Goal: Task Accomplishment & Management: Complete application form

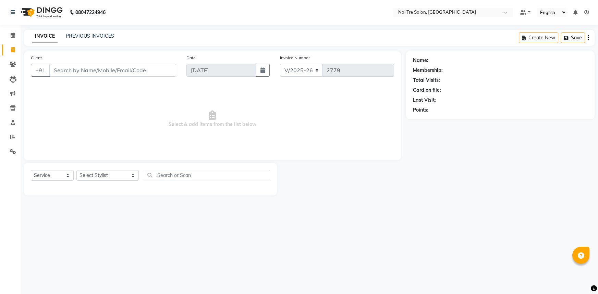
select select "3710"
select select "service"
click at [98, 66] on input "Client" at bounding box center [112, 70] width 127 height 13
click at [70, 74] on input "Client" at bounding box center [112, 70] width 127 height 13
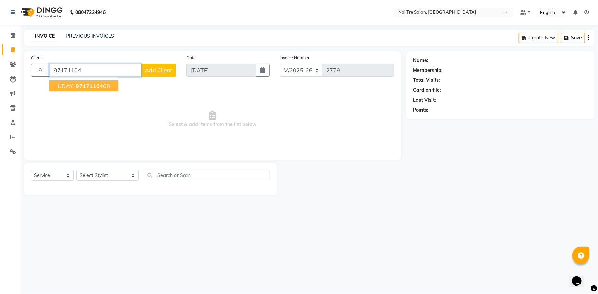
click at [74, 85] on ngb-highlight "97171104 68" at bounding box center [92, 86] width 36 height 7
type input "9717110468"
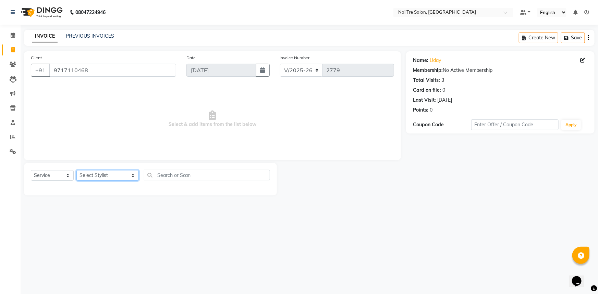
click at [104, 179] on select "Select Stylist [PERSON_NAME] [PERSON_NAME] STYLE DIRECTOR Curls Color [PERSON_N…" at bounding box center [107, 175] width 62 height 11
select select "37874"
click at [76, 170] on select "Select Stylist [PERSON_NAME] [PERSON_NAME] STYLE DIRECTOR Curls Color [PERSON_N…" at bounding box center [107, 175] width 62 height 11
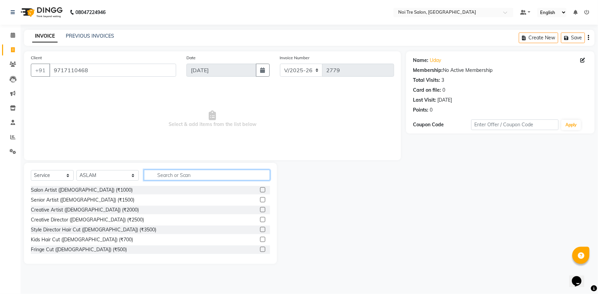
click at [164, 178] on input "text" at bounding box center [207, 175] width 126 height 11
type input "h"
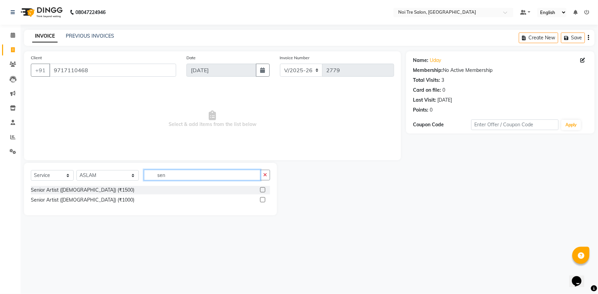
type input "sen"
click at [265, 201] on div at bounding box center [265, 200] width 10 height 9
click at [262, 200] on label at bounding box center [262, 199] width 5 height 5
click at [262, 200] on input "checkbox" at bounding box center [262, 200] width 4 height 4
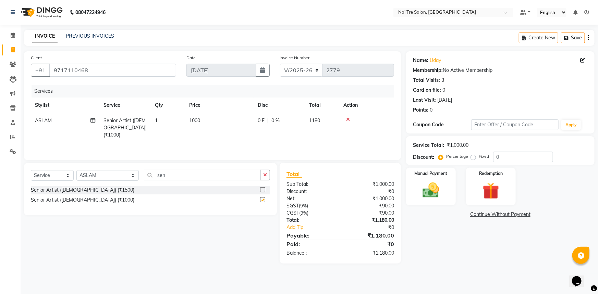
checkbox input "false"
drag, startPoint x: 175, startPoint y: 175, endPoint x: 91, endPoint y: 185, distance: 84.5
click at [91, 185] on div "Select Service Product Membership Package Voucher Prepaid Gift Card Select Styl…" at bounding box center [150, 178] width 239 height 16
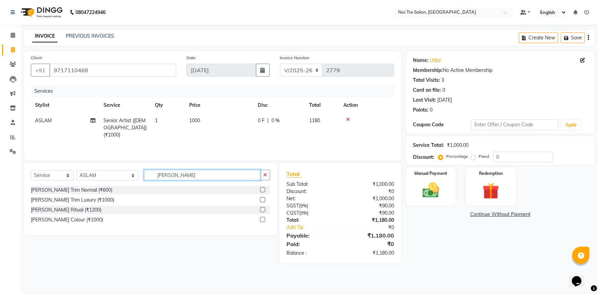
type input "beard"
click at [262, 191] on label at bounding box center [262, 189] width 5 height 5
click at [262, 191] on input "checkbox" at bounding box center [262, 190] width 4 height 4
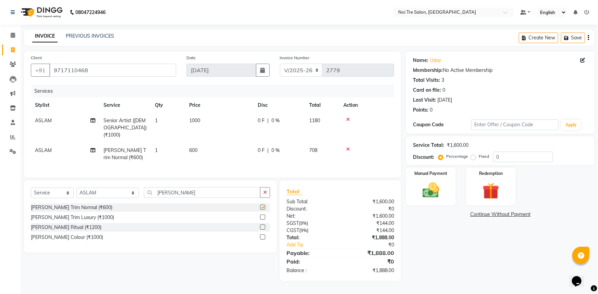
checkbox input "false"
click at [190, 147] on span "600" at bounding box center [193, 150] width 8 height 6
select select "37874"
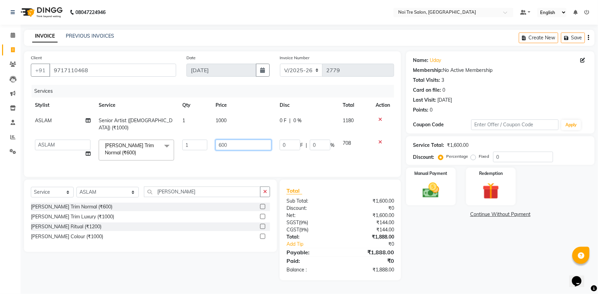
drag, startPoint x: 238, startPoint y: 141, endPoint x: 167, endPoint y: 141, distance: 70.9
click at [167, 141] on tr "AFSAR AKRAM ARPIT STYLE DIRECTOR Curls Color Ashok aslam ASLAM ATUL azad Azad B…" at bounding box center [212, 150] width 363 height 29
type input "800"
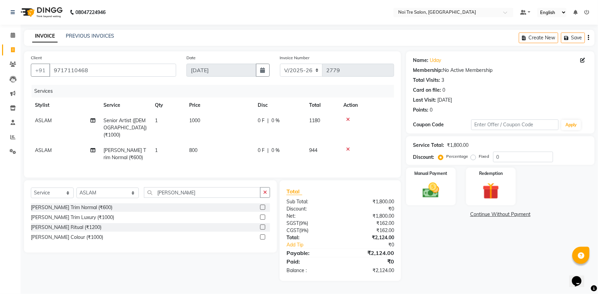
click at [293, 153] on td "0 F | 0 %" at bounding box center [278, 154] width 51 height 23
select select "37874"
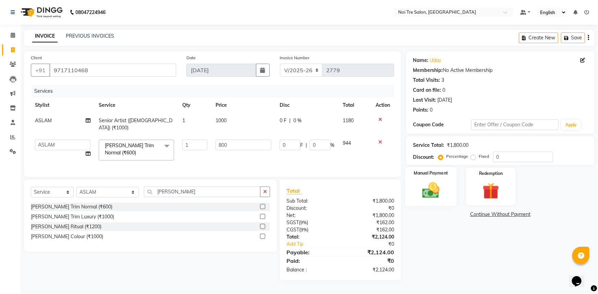
click at [430, 189] on img at bounding box center [431, 190] width 28 height 20
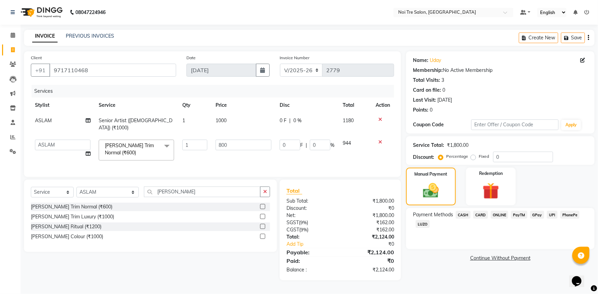
click at [553, 214] on span "UPI" at bounding box center [552, 215] width 11 height 8
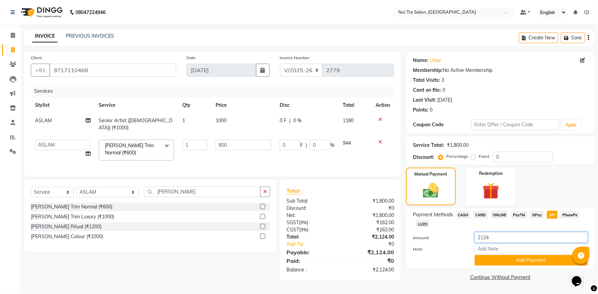
drag, startPoint x: 510, startPoint y: 240, endPoint x: 425, endPoint y: 243, distance: 84.6
click at [425, 243] on div "Amount: 2124" at bounding box center [500, 238] width 185 height 12
type input "1924"
click at [523, 263] on button "Add Payment" at bounding box center [530, 260] width 113 height 11
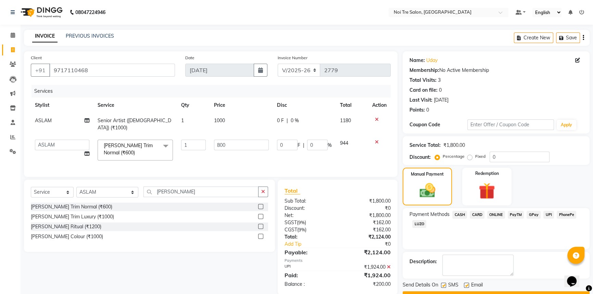
click at [462, 213] on span "CASH" at bounding box center [459, 215] width 15 height 8
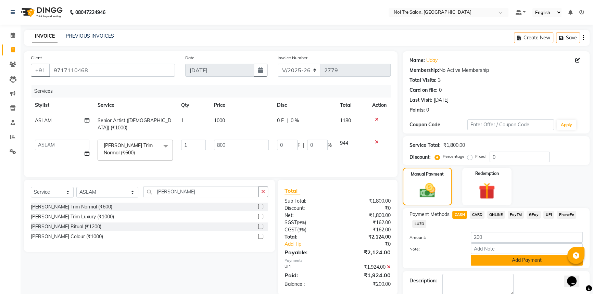
click at [501, 259] on button "Add Payment" at bounding box center [527, 260] width 112 height 11
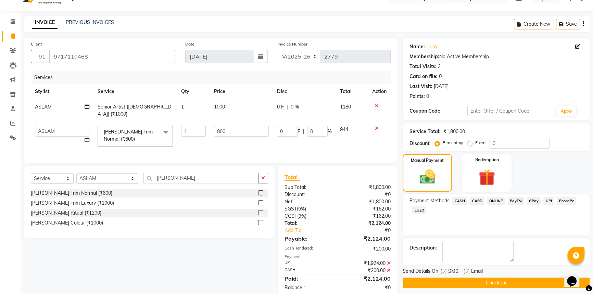
scroll to position [25, 0]
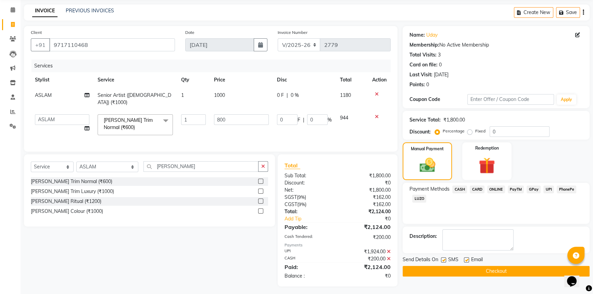
click at [506, 275] on button "Checkout" at bounding box center [496, 271] width 187 height 11
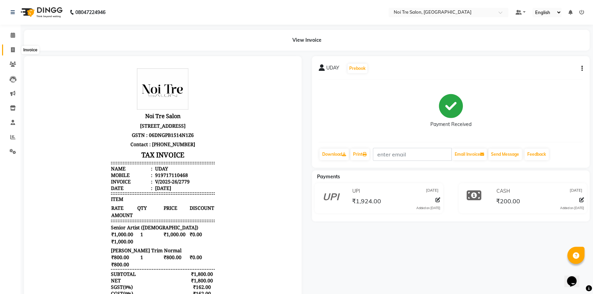
click at [15, 49] on span at bounding box center [13, 50] width 12 height 8
select select "service"
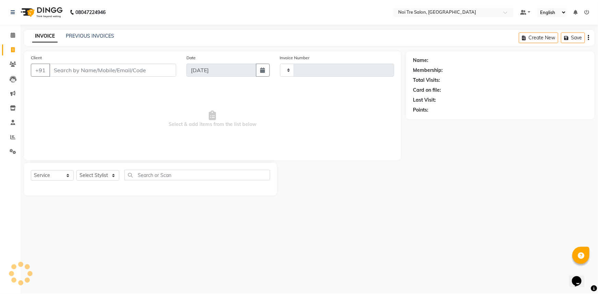
type input "2780"
select select "3710"
drag, startPoint x: 597, startPoint y: 260, endPoint x: 579, endPoint y: 309, distance: 51.6
drag, startPoint x: 579, startPoint y: 309, endPoint x: 97, endPoint y: 69, distance: 538.8
click at [97, 69] on input "Client" at bounding box center [112, 70] width 127 height 13
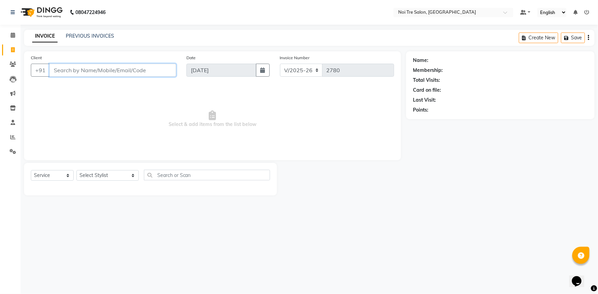
click at [97, 69] on input "Client" at bounding box center [112, 70] width 127 height 13
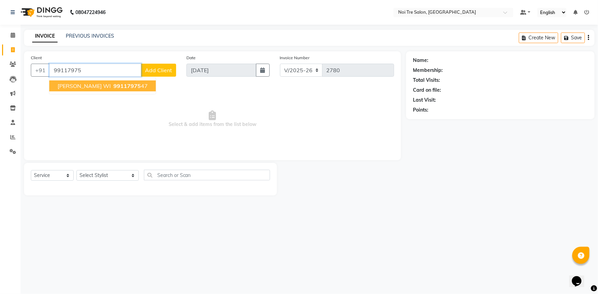
click at [88, 85] on span "SHIVANK WI" at bounding box center [84, 86] width 53 height 7
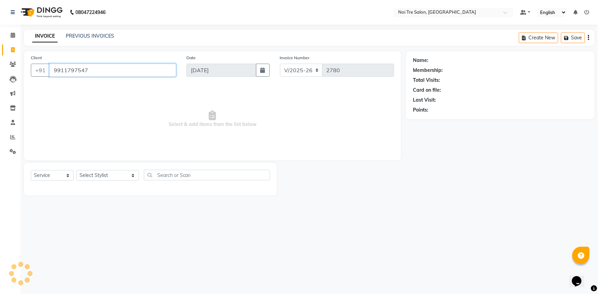
type input "9911797547"
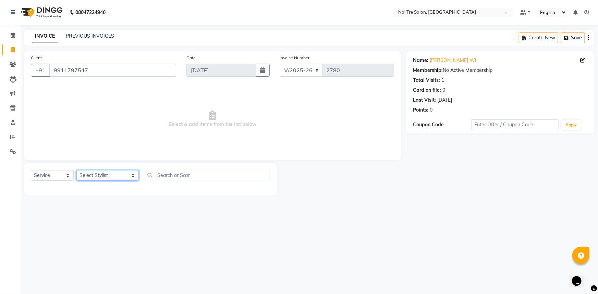
click at [98, 174] on select "Select Stylist [PERSON_NAME] [PERSON_NAME] STYLE DIRECTOR Curls Color [PERSON_N…" at bounding box center [107, 175] width 62 height 11
select select "37920"
click at [76, 170] on select "Select Stylist [PERSON_NAME] [PERSON_NAME] STYLE DIRECTOR Curls Color [PERSON_N…" at bounding box center [107, 175] width 62 height 11
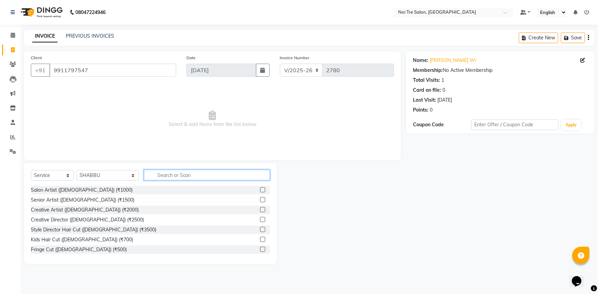
click at [161, 173] on input "text" at bounding box center [207, 175] width 126 height 11
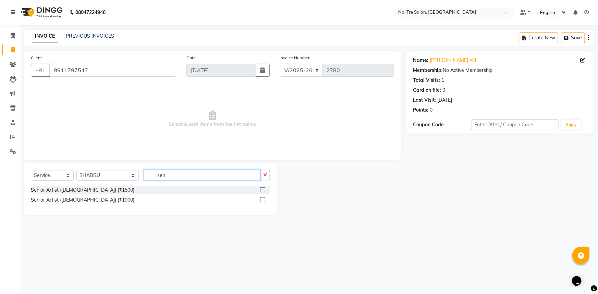
type input "sen"
click at [261, 199] on label at bounding box center [262, 199] width 5 height 5
click at [261, 199] on input "checkbox" at bounding box center [262, 200] width 4 height 4
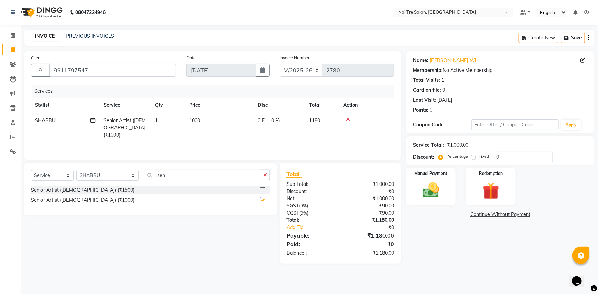
checkbox input "false"
click at [451, 178] on div "Manual Payment" at bounding box center [431, 186] width 52 height 39
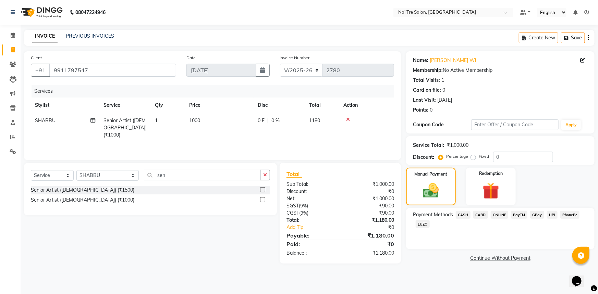
click at [547, 214] on span "UPI" at bounding box center [552, 215] width 11 height 8
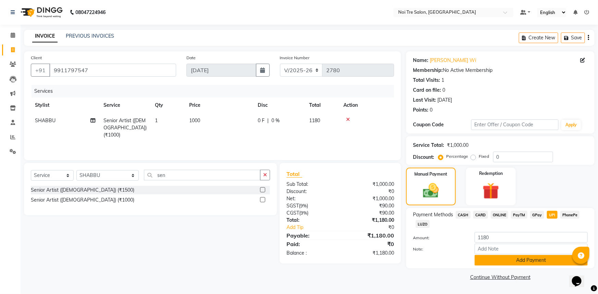
click at [528, 259] on button "Add Payment" at bounding box center [530, 260] width 113 height 11
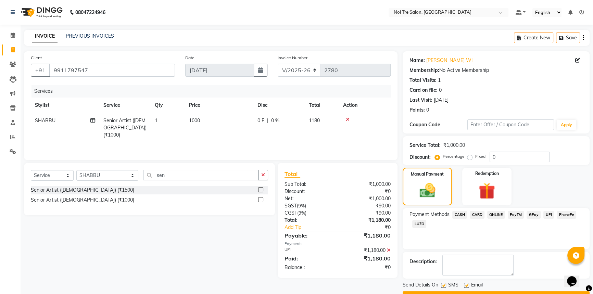
scroll to position [17, 0]
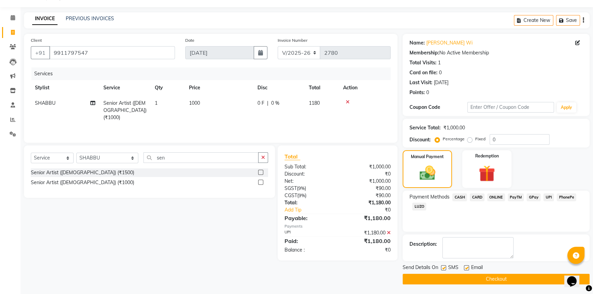
click at [469, 277] on button "Checkout" at bounding box center [496, 279] width 187 height 11
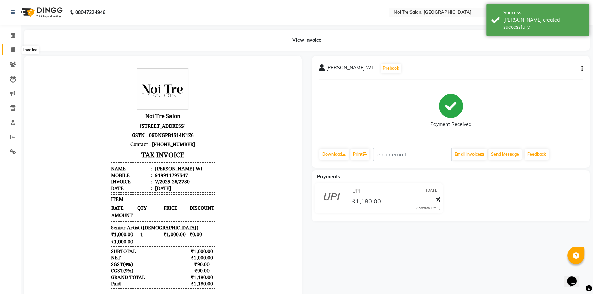
click at [10, 51] on span at bounding box center [13, 50] width 12 height 8
select select "service"
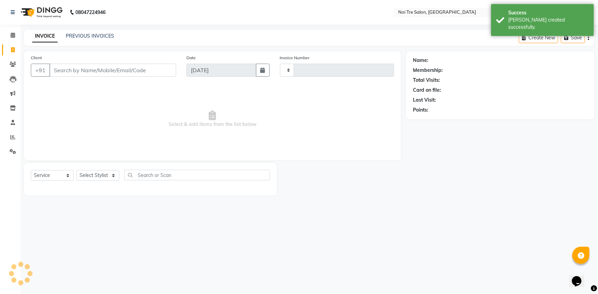
type input "2781"
select select "3710"
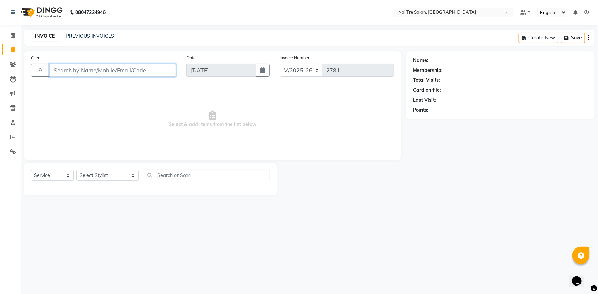
click at [83, 70] on input "Client" at bounding box center [112, 70] width 127 height 13
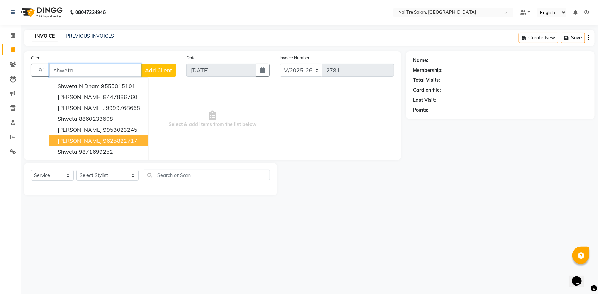
click at [87, 141] on span "Shweta Nag" at bounding box center [80, 140] width 44 height 7
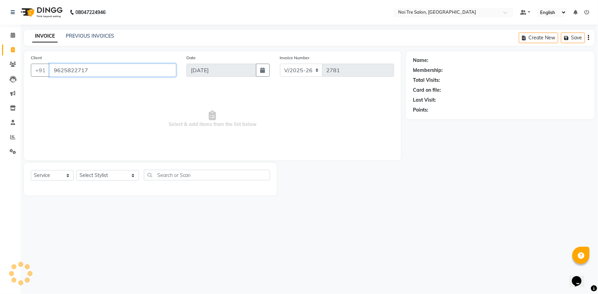
type input "9625822717"
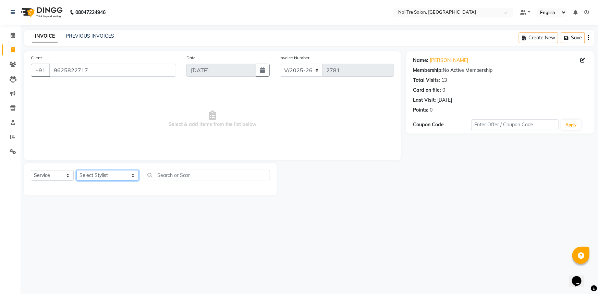
click at [112, 178] on select "Select Stylist [PERSON_NAME] [PERSON_NAME] STYLE DIRECTOR Curls Color [PERSON_N…" at bounding box center [107, 175] width 62 height 11
select select "37871"
click at [76, 170] on select "Select Stylist [PERSON_NAME] [PERSON_NAME] STYLE DIRECTOR Curls Color [PERSON_N…" at bounding box center [107, 175] width 62 height 11
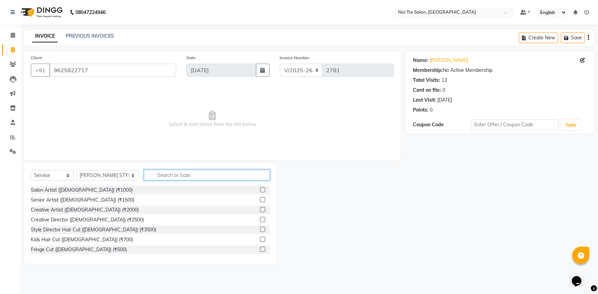
click at [167, 174] on input "text" at bounding box center [207, 175] width 126 height 11
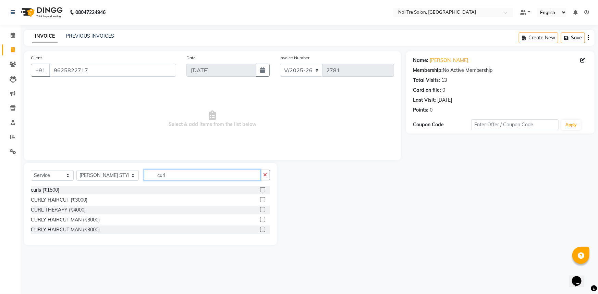
type input "curl"
click at [263, 209] on label at bounding box center [262, 209] width 5 height 5
click at [263, 209] on input "checkbox" at bounding box center [262, 210] width 4 height 4
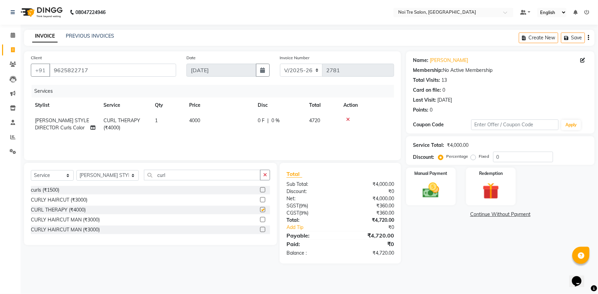
checkbox input "false"
click at [194, 121] on span "4000" at bounding box center [194, 120] width 11 height 6
select select "37871"
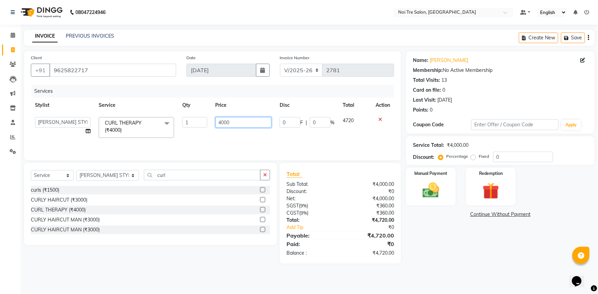
drag, startPoint x: 248, startPoint y: 123, endPoint x: 150, endPoint y: 119, distance: 97.7
click at [174, 135] on tr "AFSAR AKRAM ARPIT STYLE DIRECTOR Curls Color Ashok aslam ASLAM ATUL azad Azad B…" at bounding box center [212, 127] width 363 height 29
type input "5000"
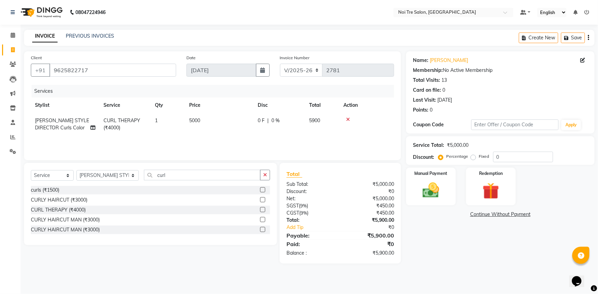
click at [257, 138] on div "Services Stylist Service Qty Price Disc Total Action ARPIT STYLE DIRECTOR Curls…" at bounding box center [212, 119] width 363 height 68
click at [425, 191] on img at bounding box center [431, 190] width 28 height 20
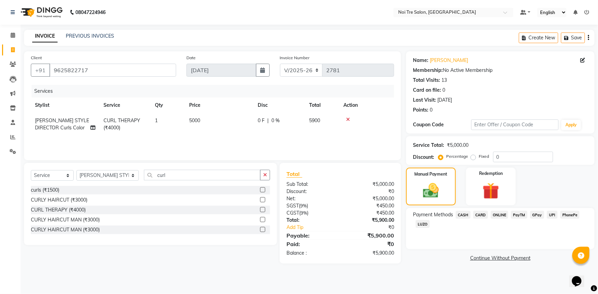
click at [466, 217] on span "CASH" at bounding box center [462, 215] width 15 height 8
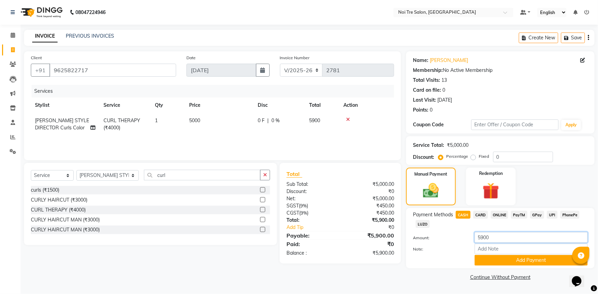
drag, startPoint x: 499, startPoint y: 239, endPoint x: 449, endPoint y: 245, distance: 50.3
click at [449, 245] on div "Amount: 5900 Note: Add Payment" at bounding box center [500, 249] width 175 height 34
type input "3500"
click at [500, 264] on button "Add Payment" at bounding box center [530, 260] width 113 height 11
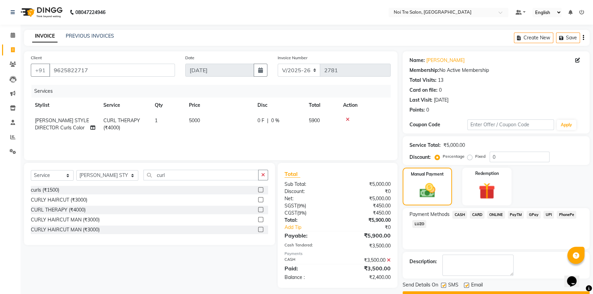
click at [547, 216] on span "UPI" at bounding box center [548, 215] width 11 height 8
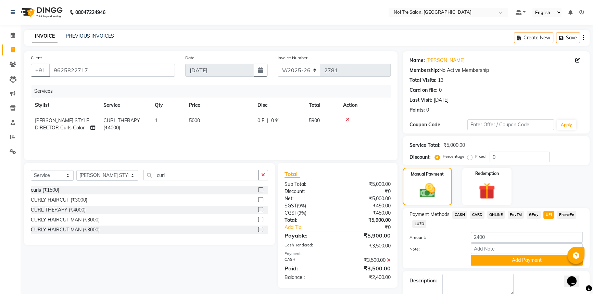
click at [482, 216] on span "CARD" at bounding box center [477, 215] width 15 height 8
click at [502, 264] on button "Add Payment" at bounding box center [527, 260] width 112 height 11
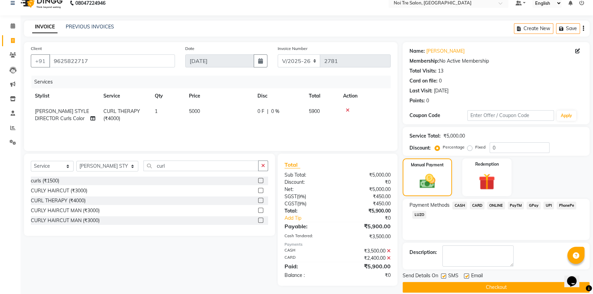
scroll to position [17, 0]
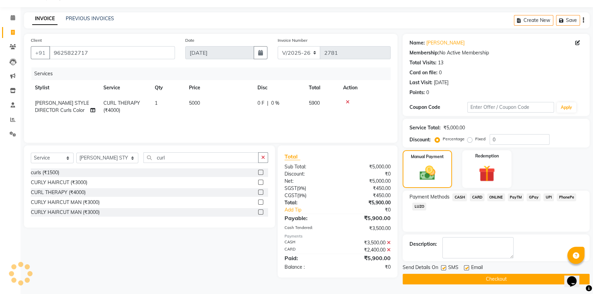
click at [520, 276] on button "Checkout" at bounding box center [496, 279] width 187 height 11
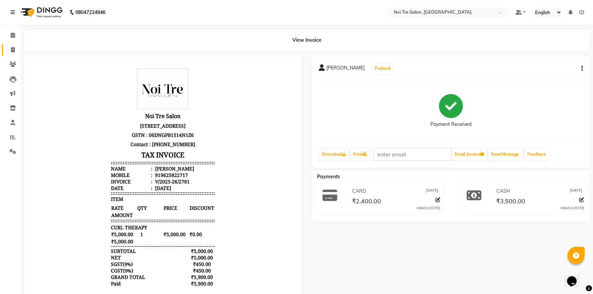
drag, startPoint x: 14, startPoint y: 48, endPoint x: 16, endPoint y: 51, distance: 3.7
click at [14, 48] on icon at bounding box center [13, 49] width 4 height 5
select select "service"
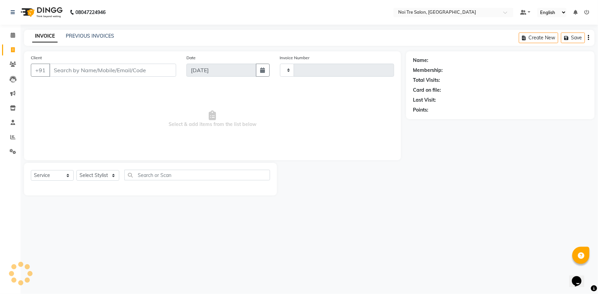
type input "2782"
select select "3710"
click at [71, 67] on input "Client" at bounding box center [112, 70] width 127 height 13
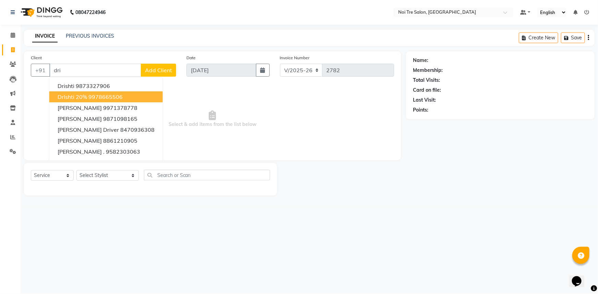
click at [94, 99] on ngb-highlight "9978665506" at bounding box center [105, 96] width 34 height 7
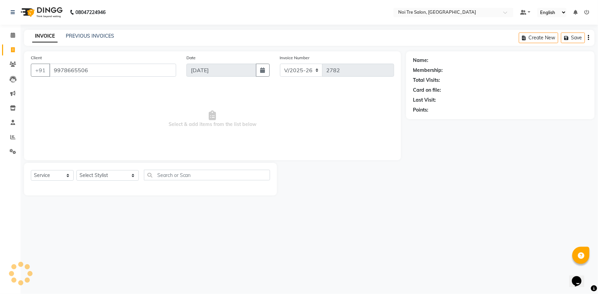
type input "9978665506"
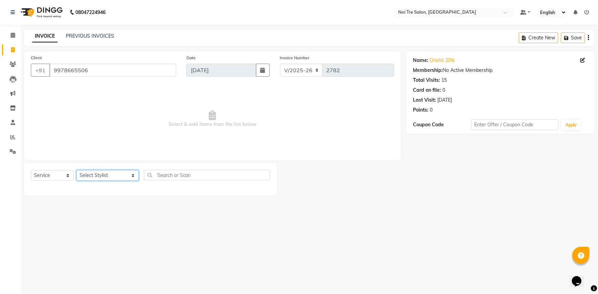
click at [123, 172] on select "Select Stylist [PERSON_NAME] [PERSON_NAME] STYLE DIRECTOR Curls Color [PERSON_N…" at bounding box center [107, 175] width 62 height 11
select select "37877"
click at [76, 170] on select "Select Stylist [PERSON_NAME] [PERSON_NAME] STYLE DIRECTOR Curls Color [PERSON_N…" at bounding box center [107, 175] width 62 height 11
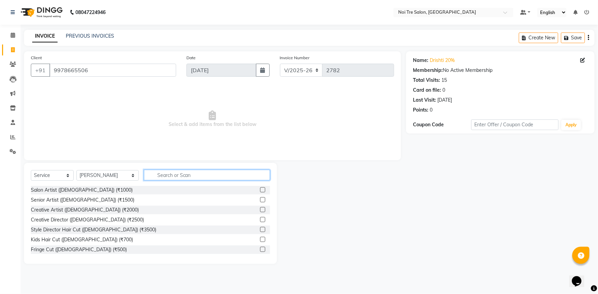
click at [144, 172] on input "text" at bounding box center [207, 175] width 126 height 11
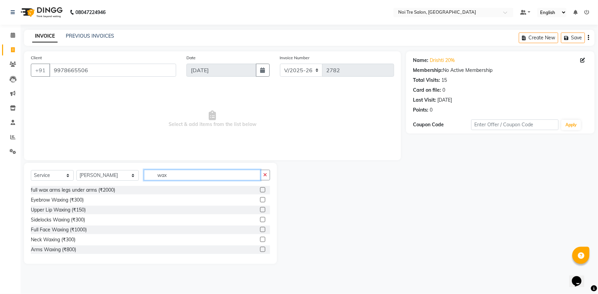
type input "wax"
click at [260, 188] on label at bounding box center [262, 189] width 5 height 5
click at [260, 188] on input "checkbox" at bounding box center [262, 190] width 4 height 4
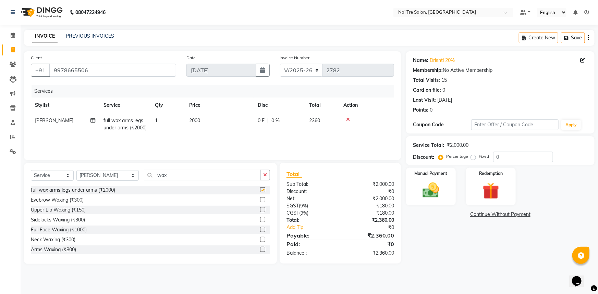
checkbox input "false"
click at [190, 120] on span "2000" at bounding box center [194, 120] width 11 height 6
select select "37877"
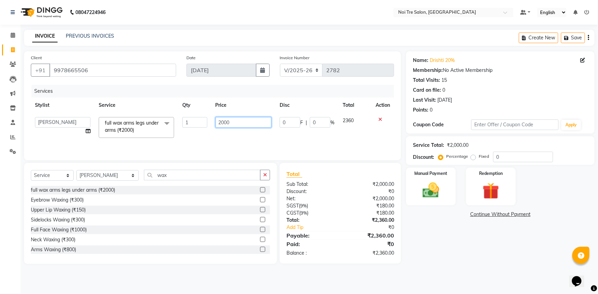
drag, startPoint x: 246, startPoint y: 122, endPoint x: 152, endPoint y: 131, distance: 94.9
click at [152, 131] on tr "AFSAR AKRAM ARPIT STYLE DIRECTOR Curls Color Ashok aslam ASLAM ATUL azad Azad B…" at bounding box center [212, 127] width 363 height 29
type input "4000"
click at [277, 137] on td "0 F | 0 %" at bounding box center [306, 127] width 63 height 29
select select "37877"
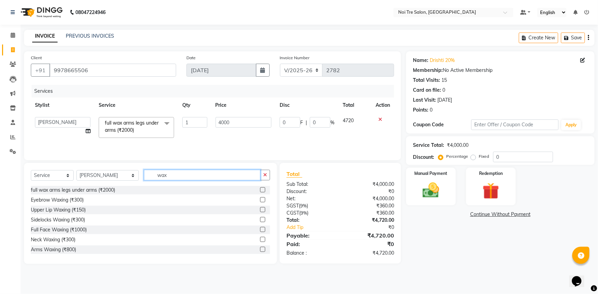
drag, startPoint x: 179, startPoint y: 174, endPoint x: 118, endPoint y: 172, distance: 60.7
click at [118, 172] on div "Select Service Product Membership Package Voucher Prepaid Gift Card Select Styl…" at bounding box center [150, 178] width 239 height 16
type input "face"
click at [260, 221] on label at bounding box center [262, 219] width 5 height 5
click at [260, 221] on input "checkbox" at bounding box center [262, 220] width 4 height 4
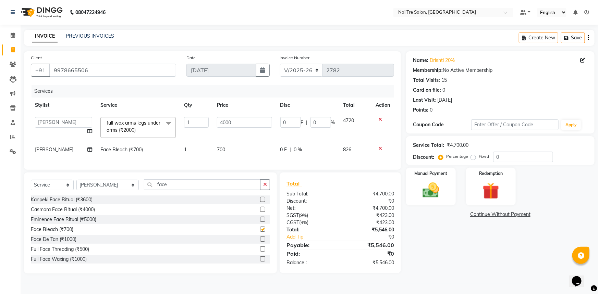
checkbox input "false"
click at [221, 150] on span "700" at bounding box center [221, 150] width 8 height 6
select select "37877"
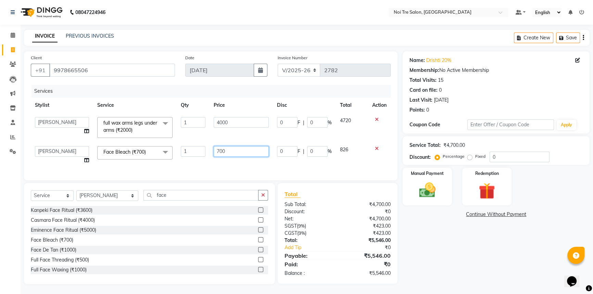
drag, startPoint x: 247, startPoint y: 151, endPoint x: 195, endPoint y: 153, distance: 51.7
click at [195, 153] on tr "AFSAR AKRAM ARPIT STYLE DIRECTOR Curls Color Ashok aslam ASLAM ATUL azad Azad B…" at bounding box center [211, 155] width 360 height 26
type input "1000"
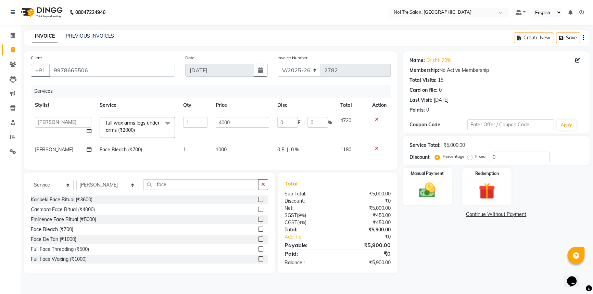
click at [273, 170] on div "Client +91 9978665506 Date 04-09-2025 Invoice Number V/2025 V/2025-26 2782 Serv…" at bounding box center [211, 110] width 374 height 118
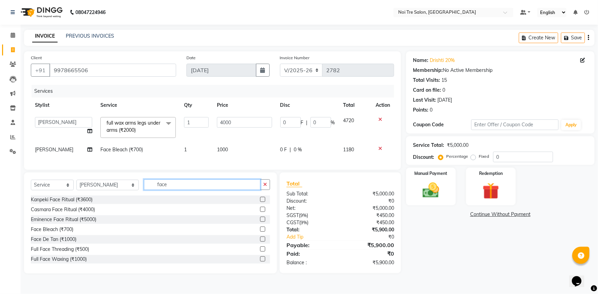
drag, startPoint x: 171, startPoint y: 190, endPoint x: 82, endPoint y: 193, distance: 88.7
click at [82, 193] on div "Select Service Product Membership Package Voucher Prepaid Gift Card Select Styl…" at bounding box center [150, 187] width 239 height 16
type input "thre"
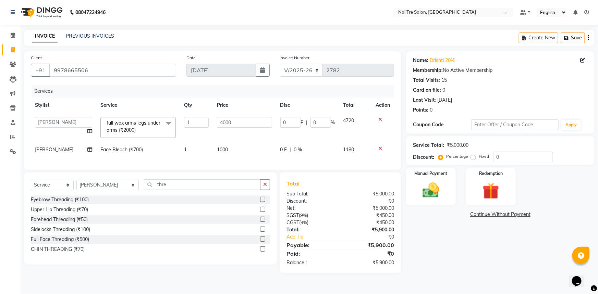
click at [261, 202] on label at bounding box center [262, 199] width 5 height 5
click at [261, 202] on input "checkbox" at bounding box center [262, 200] width 4 height 4
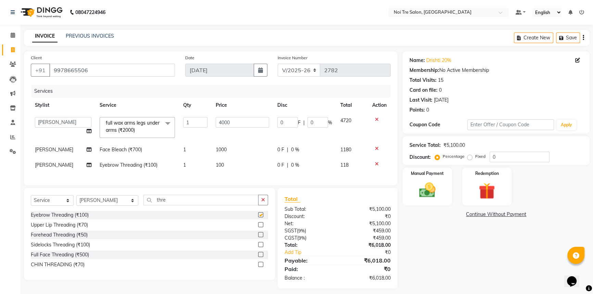
checkbox input "false"
click at [217, 161] on td "100" at bounding box center [243, 165] width 62 height 15
select select "37877"
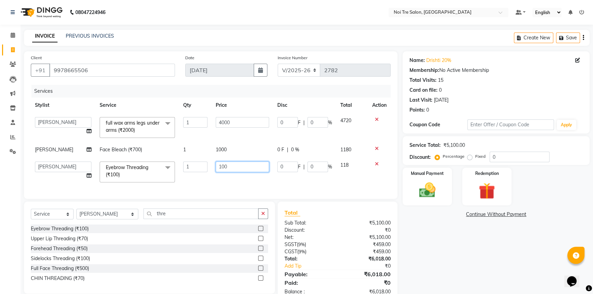
drag, startPoint x: 243, startPoint y: 167, endPoint x: 193, endPoint y: 173, distance: 50.0
click at [193, 173] on tr "AFSAR AKRAM ARPIT STYLE DIRECTOR Curls Color Ashok aslam ASLAM ATUL azad Azad B…" at bounding box center [211, 172] width 360 height 29
type input "350"
click at [201, 188] on div "Client +91 9978665506 Date 04-09-2025 Invoice Number V/2025 V/2025-26 2782 Serv…" at bounding box center [211, 125] width 374 height 148
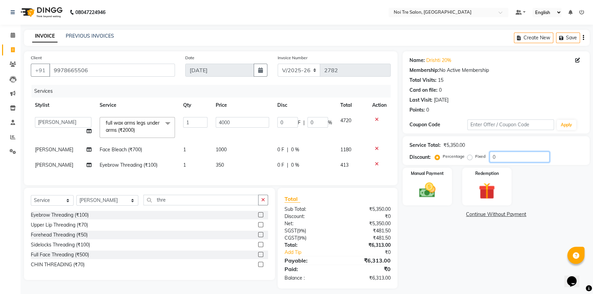
click at [491, 156] on input "0" at bounding box center [520, 157] width 60 height 11
type input "2"
type input "80"
type input "2"
type input "20"
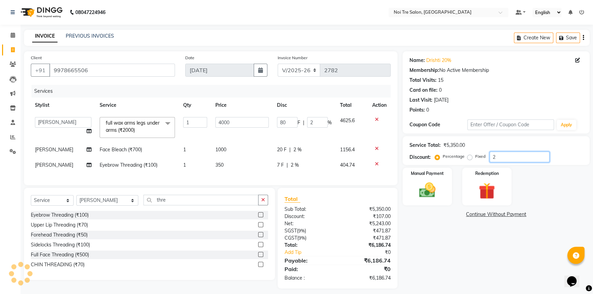
type input "800"
type input "20"
click at [567, 160] on div "Discount: Percentage Fixed 20" at bounding box center [496, 157] width 173 height 11
click at [441, 193] on img at bounding box center [428, 190] width 28 height 20
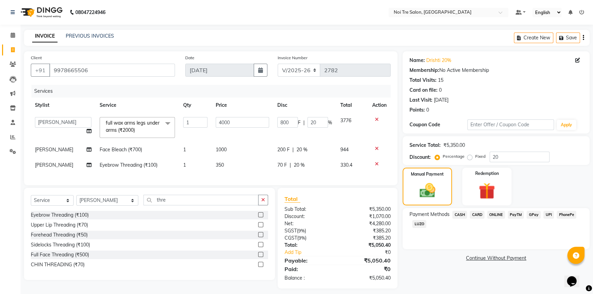
click at [550, 214] on span "UPI" at bounding box center [548, 215] width 11 height 8
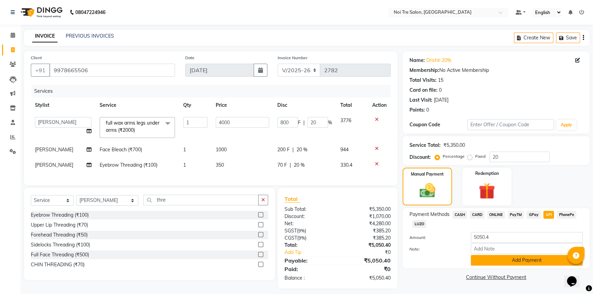
click at [545, 259] on button "Add Payment" at bounding box center [527, 260] width 112 height 11
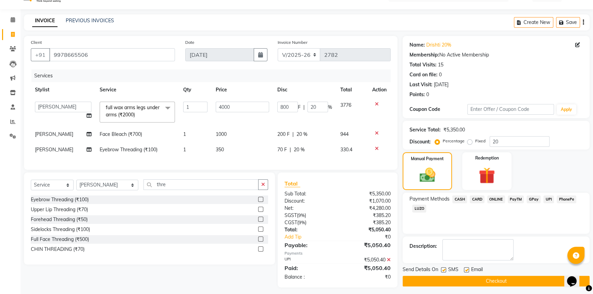
scroll to position [24, 0]
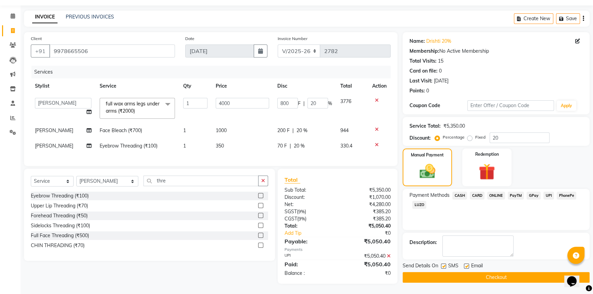
click at [519, 272] on button "Checkout" at bounding box center [496, 277] width 187 height 11
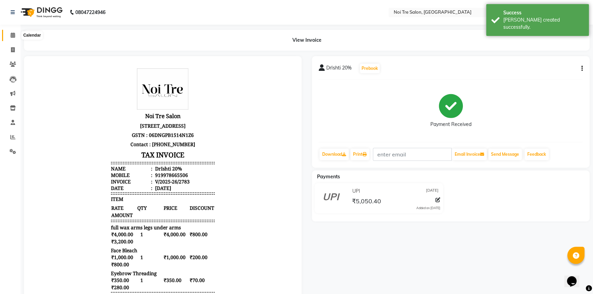
click at [12, 36] on icon at bounding box center [13, 35] width 4 height 5
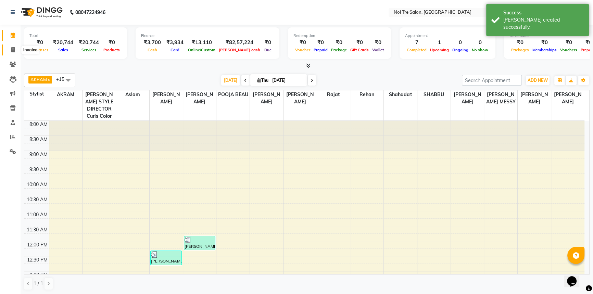
click at [13, 50] on icon at bounding box center [13, 49] width 4 height 5
select select "service"
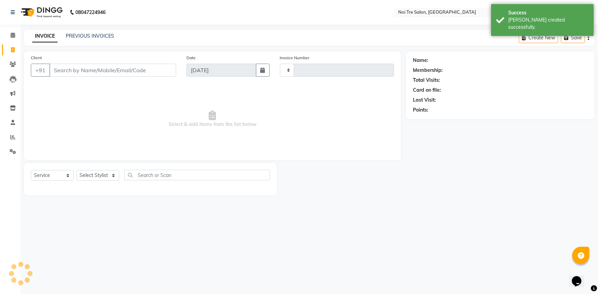
type input "2784"
select select "3710"
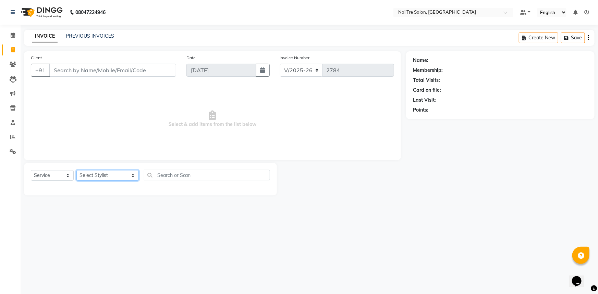
click at [96, 179] on select "Select Stylist [PERSON_NAME] [PERSON_NAME] STYLE DIRECTOR Curls Color [PERSON_N…" at bounding box center [107, 175] width 62 height 11
select select "37871"
click at [76, 170] on select "Select Stylist [PERSON_NAME] [PERSON_NAME] STYLE DIRECTOR Curls Color [PERSON_N…" at bounding box center [107, 175] width 62 height 11
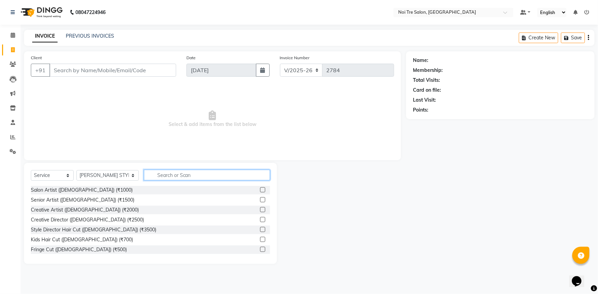
click at [157, 179] on input "text" at bounding box center [207, 175] width 126 height 11
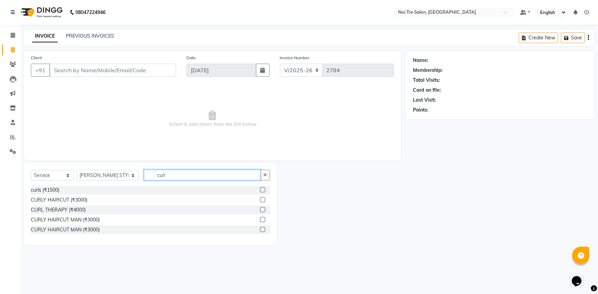
type input "curl"
click at [262, 198] on label at bounding box center [262, 199] width 5 height 5
click at [262, 198] on input "checkbox" at bounding box center [262, 200] width 4 height 4
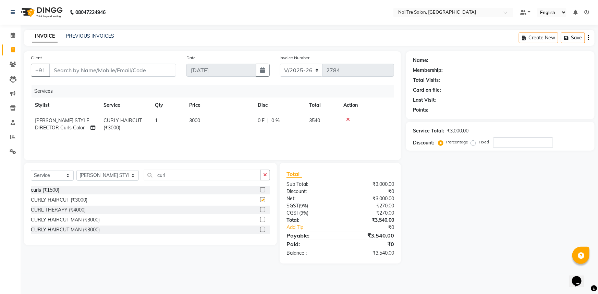
checkbox input "false"
click at [149, 69] on input "Client" at bounding box center [112, 70] width 127 height 13
type input "8"
type input "0"
type input "8873047225"
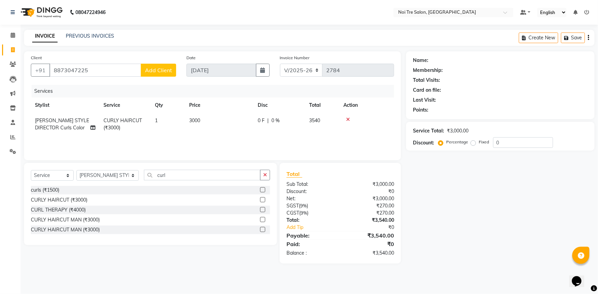
click at [149, 69] on span "Add Client" at bounding box center [158, 70] width 27 height 7
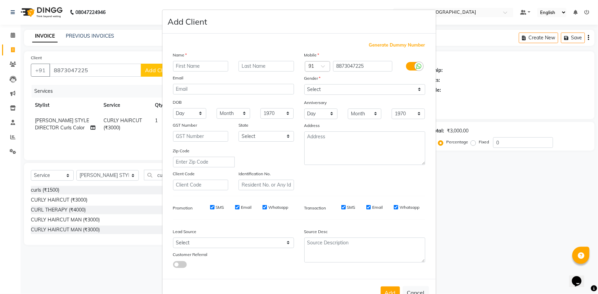
click at [185, 65] on input "text" at bounding box center [200, 66] width 55 height 11
type input "j"
type input "Joti"
click at [320, 89] on select "Select [DEMOGRAPHIC_DATA] [DEMOGRAPHIC_DATA] Other Prefer Not To Say" at bounding box center [364, 89] width 121 height 11
select select "female"
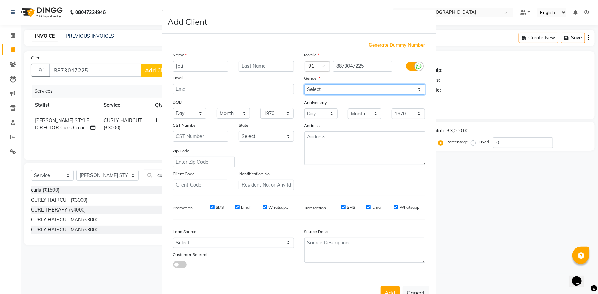
click at [304, 84] on select "Select [DEMOGRAPHIC_DATA] [DEMOGRAPHIC_DATA] Other Prefer Not To Say" at bounding box center [364, 89] width 121 height 11
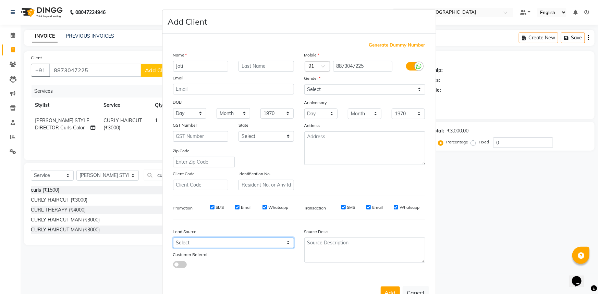
click at [197, 242] on select "Select Walk-in Referral Internet Friend Word of Mouth Advertisement Facebook Ju…" at bounding box center [233, 243] width 121 height 11
select select "26989"
click at [173, 239] on select "Select Walk-in Referral Internet Friend Word of Mouth Advertisement Facebook Ju…" at bounding box center [233, 243] width 121 height 11
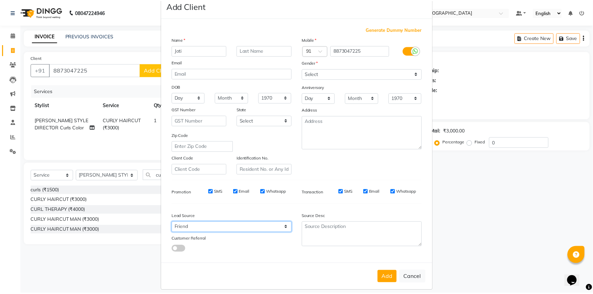
scroll to position [24, 0]
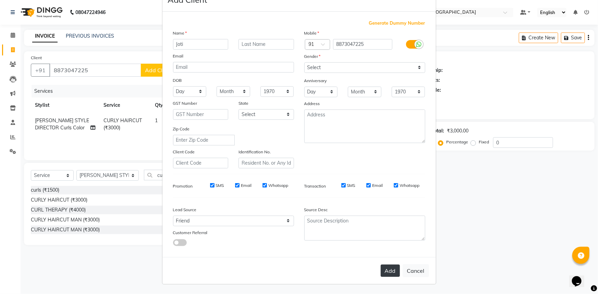
click at [390, 268] on button "Add" at bounding box center [389, 271] width 19 height 12
select select
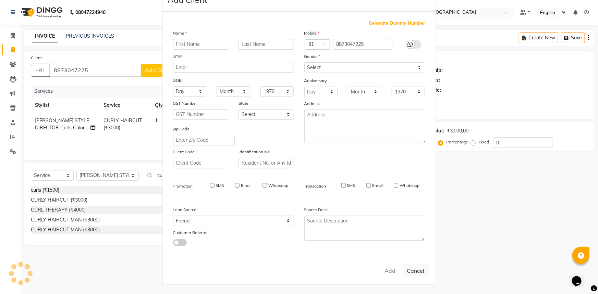
select select
checkbox input "false"
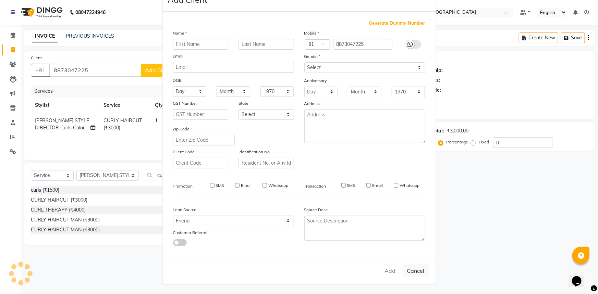
checkbox input "false"
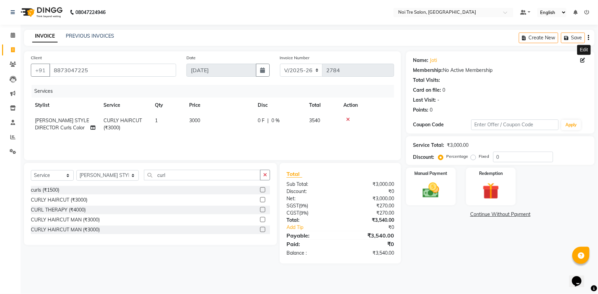
click at [583, 61] on icon at bounding box center [582, 60] width 5 height 5
select select "female"
select select "26989"
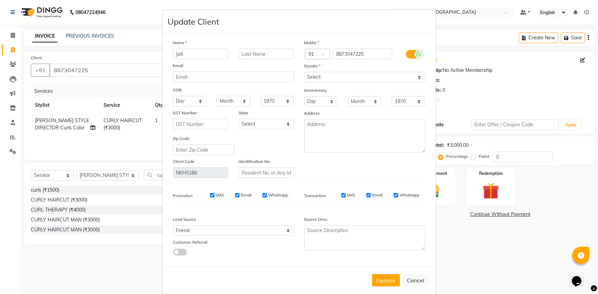
click at [194, 50] on input "Joti" at bounding box center [200, 54] width 55 height 11
type input "Jyoti"
click at [388, 281] on button "Update" at bounding box center [386, 280] width 28 height 12
select select
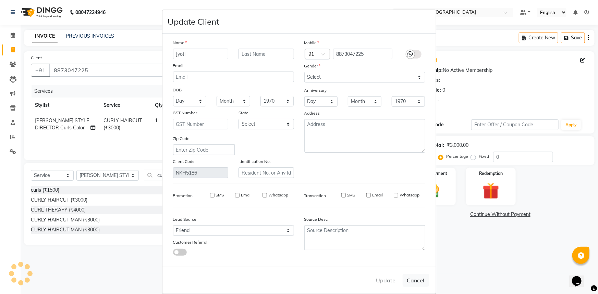
select select
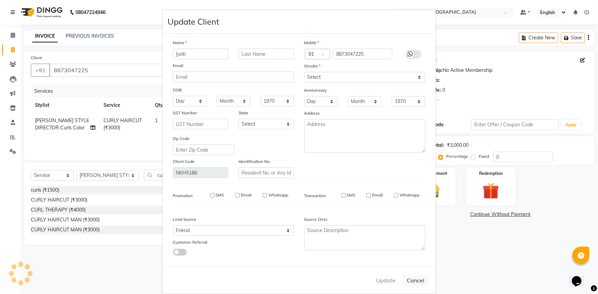
checkbox input "false"
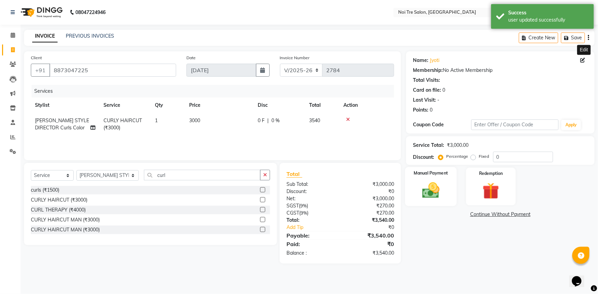
click at [449, 194] on div "Manual Payment" at bounding box center [431, 186] width 52 height 39
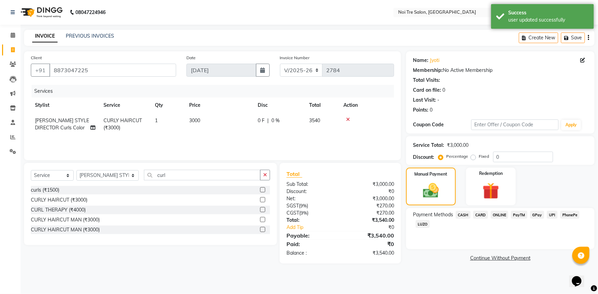
click at [549, 215] on span "UPI" at bounding box center [552, 215] width 11 height 8
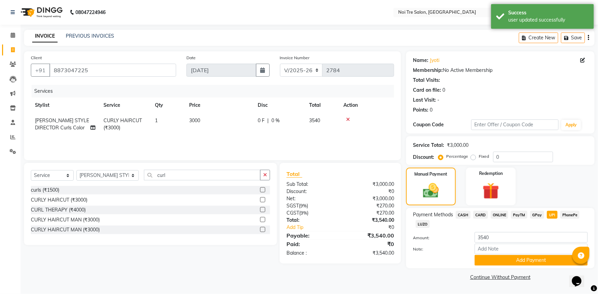
click at [535, 254] on div "Note:" at bounding box center [500, 250] width 185 height 12
click at [535, 256] on button "Add Payment" at bounding box center [530, 260] width 113 height 11
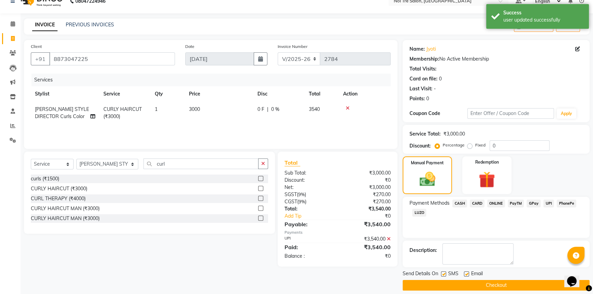
scroll to position [17, 0]
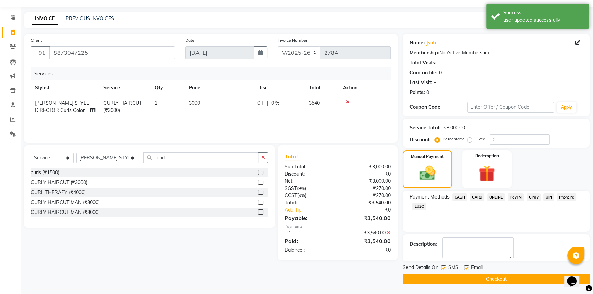
click at [503, 278] on button "Checkout" at bounding box center [496, 279] width 187 height 11
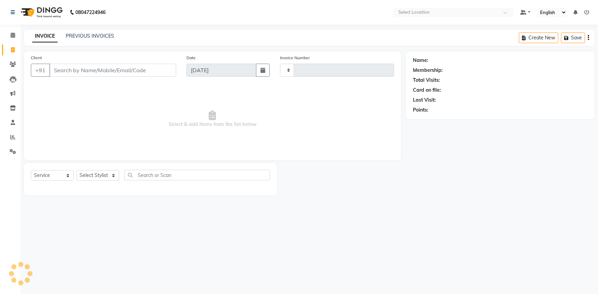
select select "service"
type input "2782"
click at [84, 68] on input "Client" at bounding box center [112, 70] width 127 height 13
select select "3710"
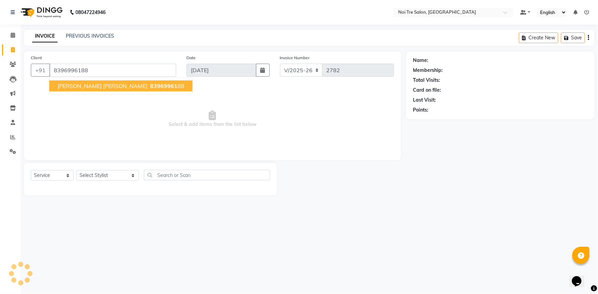
type input "8396996188"
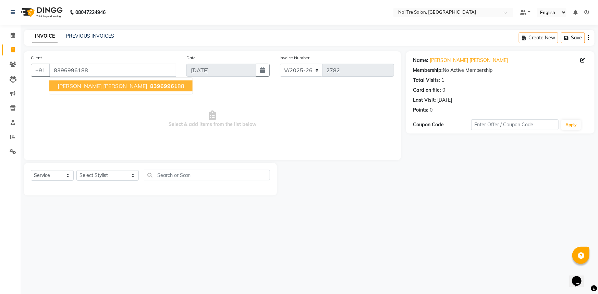
click at [150, 89] on span "83969961" at bounding box center [163, 86] width 27 height 7
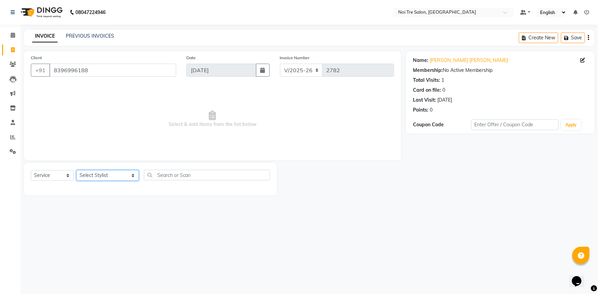
click at [115, 178] on select "Select Stylist [PERSON_NAME] [PERSON_NAME] STYLE DIRECTOR Curls Color [PERSON_N…" at bounding box center [107, 175] width 62 height 11
select select "37891"
click at [76, 170] on select "Select Stylist [PERSON_NAME] [PERSON_NAME] STYLE DIRECTOR Curls Color [PERSON_N…" at bounding box center [107, 175] width 62 height 11
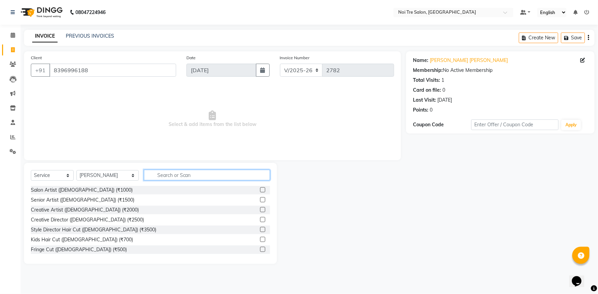
click at [146, 175] on input "text" at bounding box center [207, 175] width 126 height 11
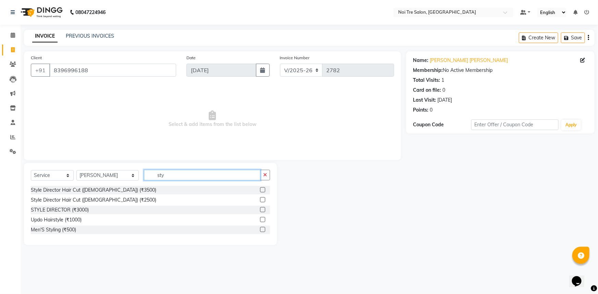
type input "sty"
click at [260, 191] on label at bounding box center [262, 189] width 5 height 5
click at [260, 191] on input "checkbox" at bounding box center [262, 190] width 4 height 4
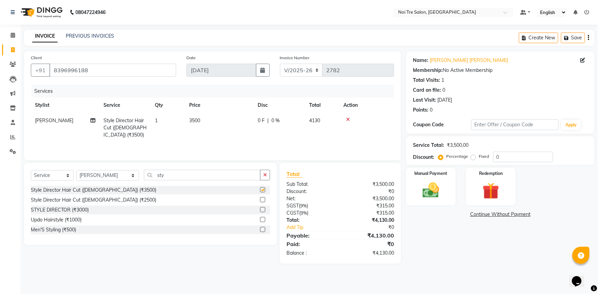
checkbox input "false"
click at [166, 124] on td "1" at bounding box center [168, 128] width 34 height 30
select select "37891"
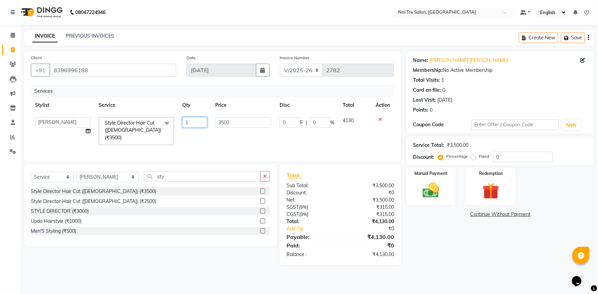
drag, startPoint x: 199, startPoint y: 122, endPoint x: 185, endPoint y: 123, distance: 14.1
click at [185, 123] on input "1" at bounding box center [194, 122] width 25 height 11
type input "2"
click at [504, 156] on input "0" at bounding box center [523, 157] width 60 height 11
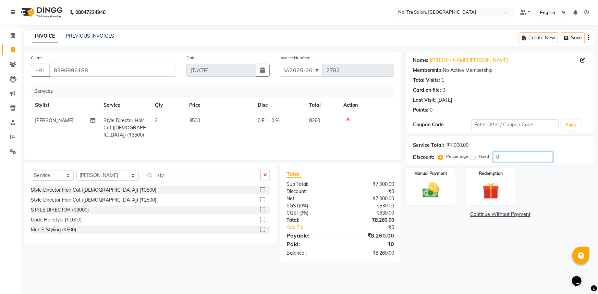
drag, startPoint x: 512, startPoint y: 156, endPoint x: 473, endPoint y: 161, distance: 39.3
click at [473, 161] on div "Percentage Fixed 0" at bounding box center [495, 157] width 113 height 11
type input "40"
click at [574, 155] on div "Discount: Percentage Fixed 40" at bounding box center [500, 157] width 175 height 11
click at [424, 188] on img at bounding box center [431, 190] width 28 height 20
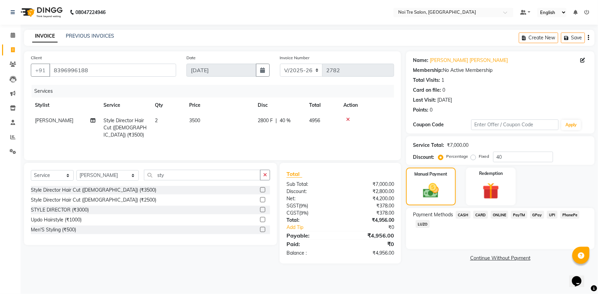
click at [550, 217] on span "UPI" at bounding box center [552, 215] width 11 height 8
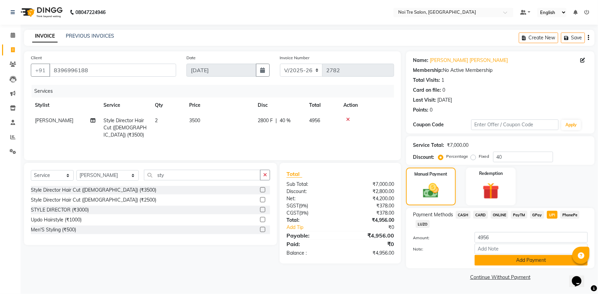
click at [518, 262] on button "Add Payment" at bounding box center [530, 260] width 113 height 11
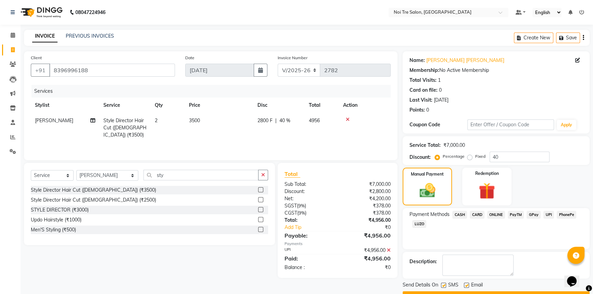
scroll to position [17, 0]
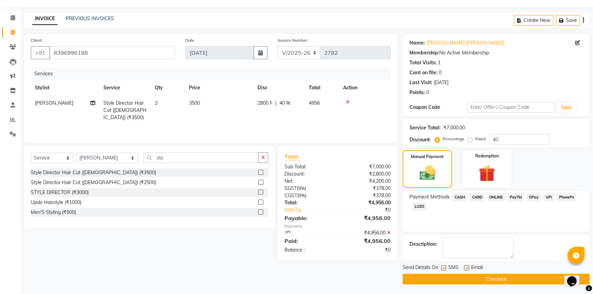
click at [508, 278] on button "Checkout" at bounding box center [496, 279] width 187 height 11
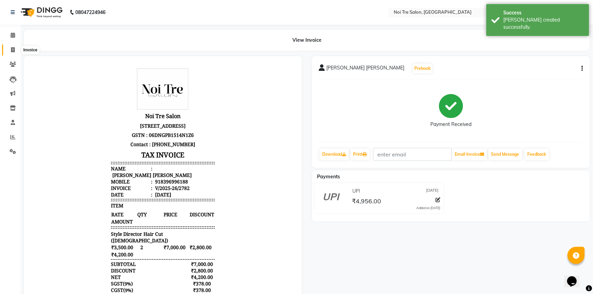
click at [14, 47] on span at bounding box center [13, 50] width 12 height 8
select select "service"
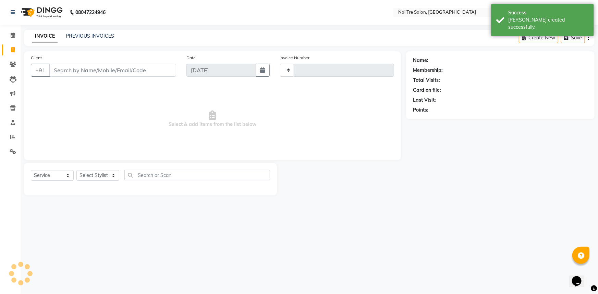
type input "2783"
select select "3710"
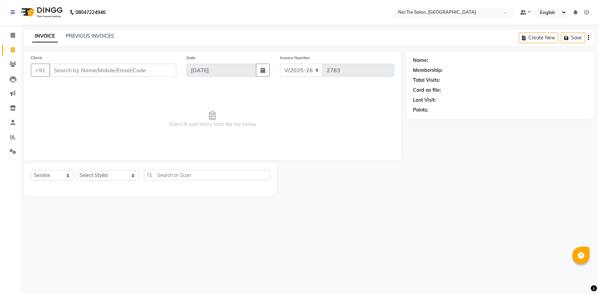
select select "3710"
select select "service"
click at [103, 173] on select "Select Stylist [PERSON_NAME] [PERSON_NAME] STYLE DIRECTOR Curls Color [PERSON_N…" at bounding box center [107, 175] width 62 height 11
select select "37920"
click at [76, 170] on select "Select Stylist [PERSON_NAME] [PERSON_NAME] STYLE DIRECTOR Curls Color [PERSON_N…" at bounding box center [107, 175] width 62 height 11
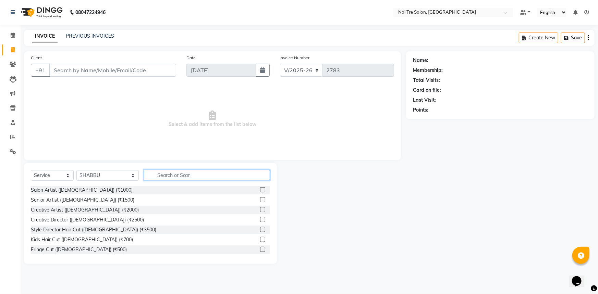
click at [185, 173] on input "text" at bounding box center [207, 175] width 126 height 11
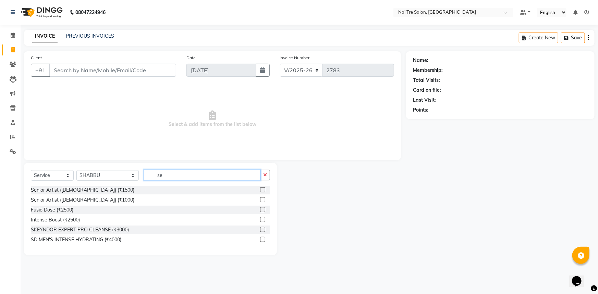
type input "se"
drag, startPoint x: 262, startPoint y: 200, endPoint x: 240, endPoint y: 172, distance: 35.8
click at [261, 200] on label at bounding box center [262, 199] width 5 height 5
click at [261, 200] on input "checkbox" at bounding box center [262, 200] width 4 height 4
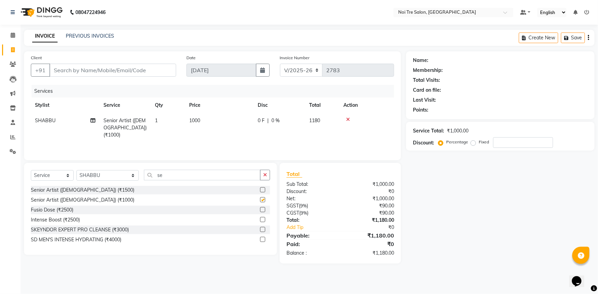
checkbox input "false"
click at [149, 65] on input "Client" at bounding box center [112, 70] width 127 height 13
click at [82, 75] on input "Client" at bounding box center [112, 70] width 127 height 13
type input "s"
type input "0"
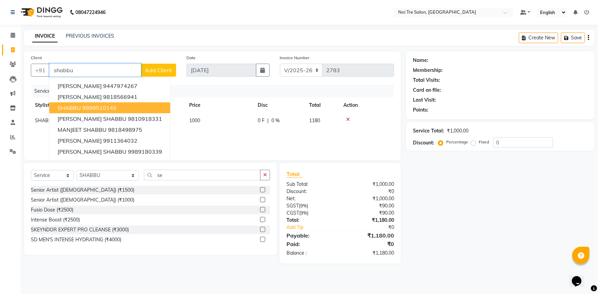
click at [143, 106] on button "SHABBU 9999510145" at bounding box center [109, 107] width 121 height 11
type input "9999510145"
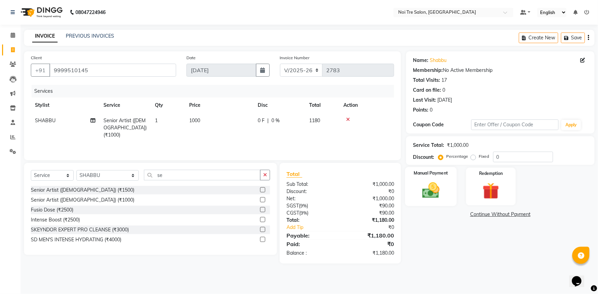
click at [421, 187] on img at bounding box center [431, 190] width 28 height 20
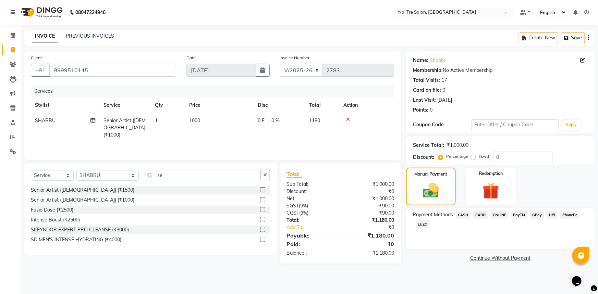
click at [485, 214] on span "CARD" at bounding box center [480, 215] width 15 height 8
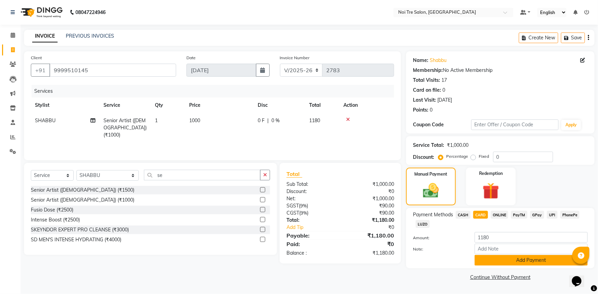
click at [500, 263] on button "Add Payment" at bounding box center [530, 260] width 113 height 11
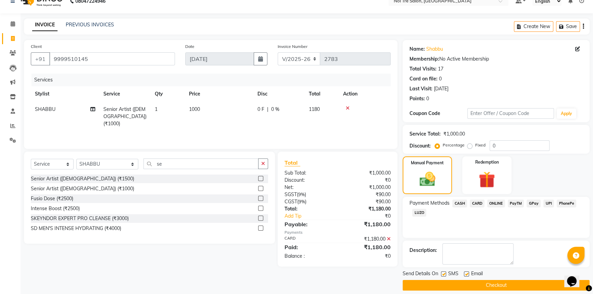
scroll to position [17, 0]
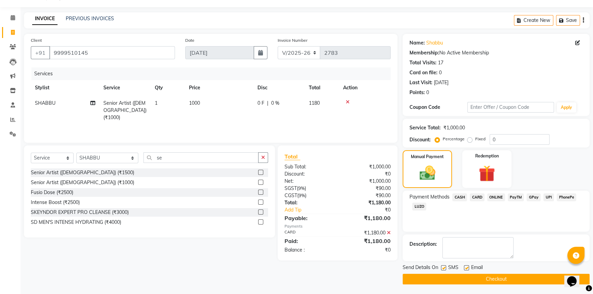
click at [496, 279] on button "Checkout" at bounding box center [496, 279] width 187 height 11
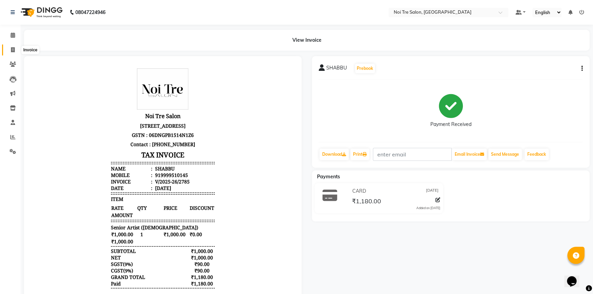
click at [17, 52] on span at bounding box center [13, 50] width 12 height 8
select select "service"
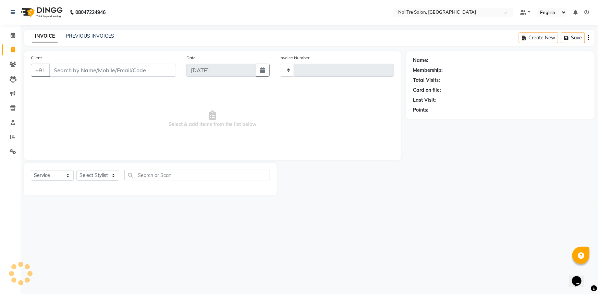
type input "2786"
select select "3710"
click at [105, 175] on select "Select Stylist [PERSON_NAME] [PERSON_NAME] STYLE DIRECTOR Curls Color [PERSON_N…" at bounding box center [107, 175] width 62 height 11
select select "37891"
click at [76, 170] on select "Select Stylist [PERSON_NAME] [PERSON_NAME] STYLE DIRECTOR Curls Color [PERSON_N…" at bounding box center [107, 175] width 62 height 11
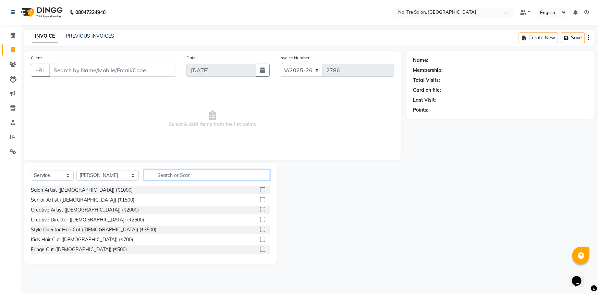
click at [195, 178] on input "text" at bounding box center [207, 175] width 126 height 11
click at [51, 174] on select "Select Service Product Membership Package Voucher Prepaid Gift Card" at bounding box center [52, 175] width 43 height 11
select select "product"
click at [31, 170] on select "Select Service Product Membership Package Voucher Prepaid Gift Card" at bounding box center [52, 175] width 43 height 11
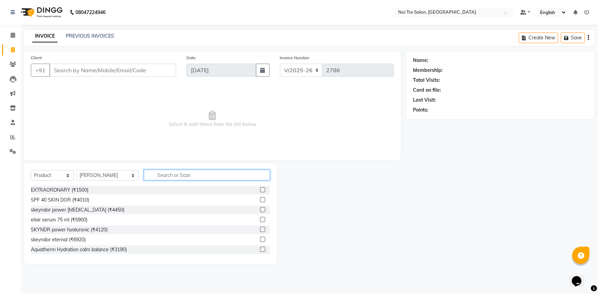
click at [170, 176] on input "text" at bounding box center [207, 175] width 126 height 11
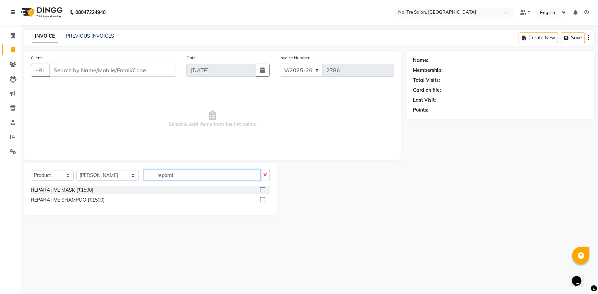
type input "reparat"
click at [260, 199] on label at bounding box center [262, 199] width 5 height 5
click at [260, 199] on input "checkbox" at bounding box center [262, 200] width 4 height 4
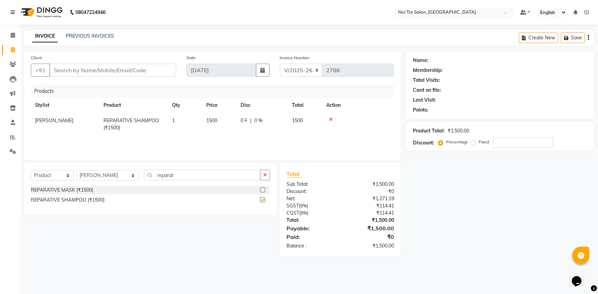
checkbox input "false"
click at [222, 123] on td "1500" at bounding box center [219, 124] width 34 height 23
select select "37891"
drag, startPoint x: 205, startPoint y: 129, endPoint x: 189, endPoint y: 125, distance: 17.3
click at [189, 125] on tr "[PERSON_NAME] [PERSON_NAME] STYLE DIRECTOR Curls Color [PERSON_NAME] [PERSON_NA…" at bounding box center [212, 123] width 363 height 20
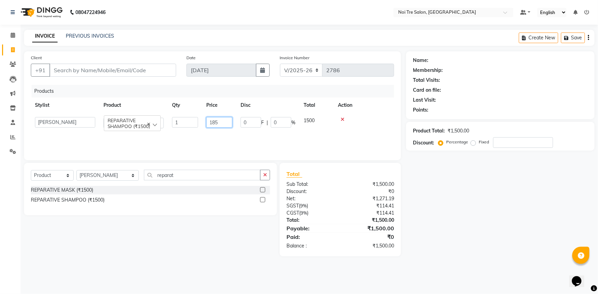
type input "1850"
click at [230, 205] on div "REPARATIVE MASK (₹1500) REPARATIVE SHAMPOO (₹1500)" at bounding box center [150, 196] width 239 height 20
click at [263, 191] on label at bounding box center [262, 189] width 5 height 5
click at [263, 191] on input "checkbox" at bounding box center [262, 190] width 4 height 4
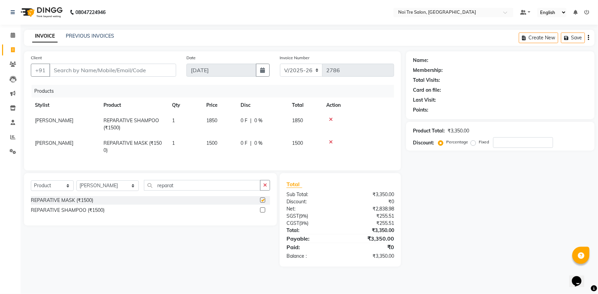
checkbox input "false"
click at [218, 142] on td "1500" at bounding box center [219, 147] width 34 height 23
select select "37891"
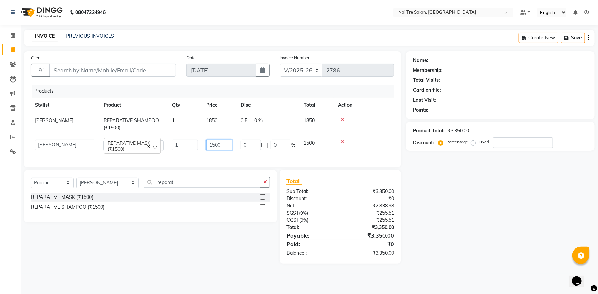
drag, startPoint x: 225, startPoint y: 143, endPoint x: 201, endPoint y: 149, distance: 24.7
click at [201, 149] on tr "[PERSON_NAME] [PERSON_NAME] STYLE DIRECTOR Curls Color [PERSON_NAME] [PERSON_NA…" at bounding box center [212, 146] width 363 height 20
type input "2100"
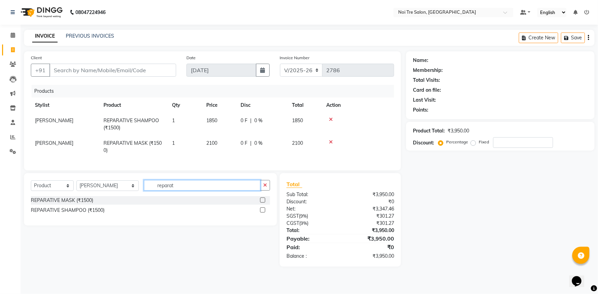
drag, startPoint x: 177, startPoint y: 190, endPoint x: 123, endPoint y: 202, distance: 56.1
click at [123, 202] on div "Select Service Product Membership Package Voucher Prepaid Gift Card Select Styl…" at bounding box center [150, 199] width 253 height 52
type input "bounty"
click at [263, 203] on label at bounding box center [262, 200] width 5 height 5
click at [263, 203] on input "checkbox" at bounding box center [262, 200] width 4 height 4
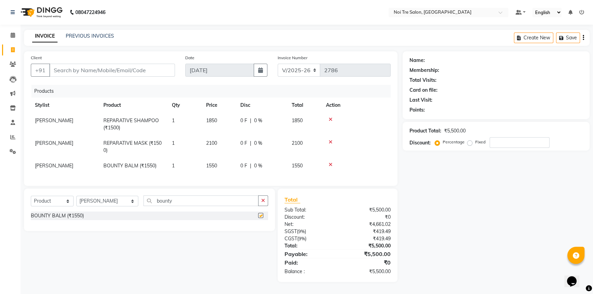
checkbox input "false"
click at [221, 166] on td "1550" at bounding box center [219, 165] width 34 height 15
select select "37891"
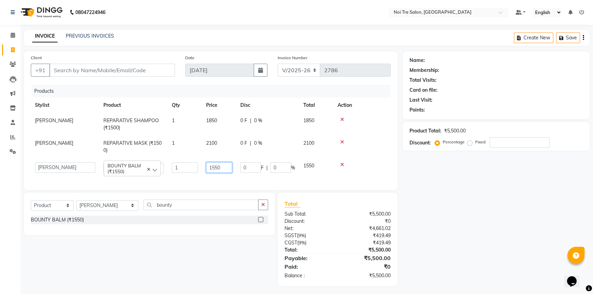
drag, startPoint x: 222, startPoint y: 166, endPoint x: 178, endPoint y: 177, distance: 44.7
click at [178, 177] on tr "[PERSON_NAME] [PERSON_NAME] STYLE DIRECTOR Curls Color [PERSON_NAME] [PERSON_NA…" at bounding box center [211, 168] width 360 height 20
type input "1300"
click at [431, 213] on div "Name: Membership: Total Visits: Card on file: Last Visit: Points: Product Total…" at bounding box center [499, 168] width 192 height 235
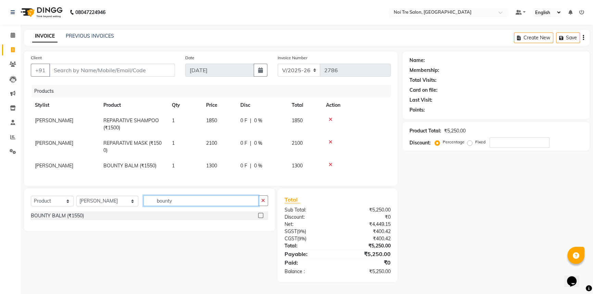
drag, startPoint x: 172, startPoint y: 208, endPoint x: 137, endPoint y: 213, distance: 34.9
click at [137, 212] on div "Select Service Product Membership Package Voucher Prepaid Gift Card Select Styl…" at bounding box center [149, 204] width 237 height 16
click at [331, 164] on icon at bounding box center [331, 164] width 4 height 5
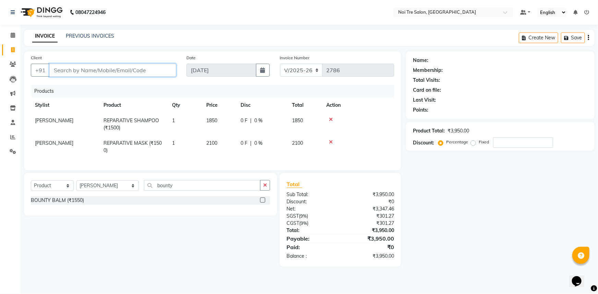
click at [140, 73] on input "Client" at bounding box center [112, 70] width 127 height 13
click at [133, 70] on input "Client" at bounding box center [112, 70] width 127 height 13
type input "7"
type input "0"
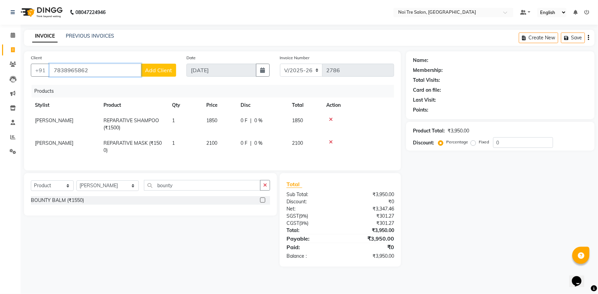
type input "7838965862"
click at [167, 73] on span "Add Client" at bounding box center [158, 70] width 27 height 7
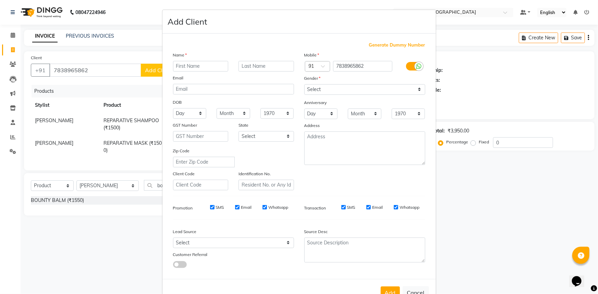
click at [181, 67] on input "text" at bounding box center [200, 66] width 55 height 11
click at [176, 67] on input "mitarth" at bounding box center [200, 66] width 55 height 11
type input "Mitarth"
click at [256, 67] on input "text" at bounding box center [265, 66] width 55 height 11
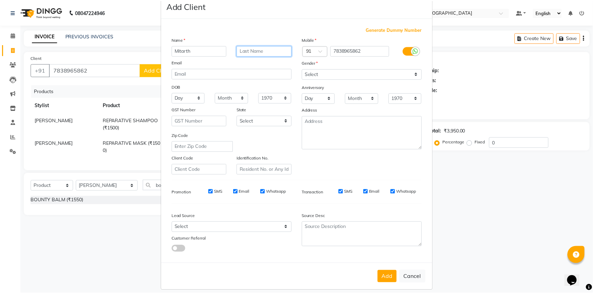
scroll to position [24, 0]
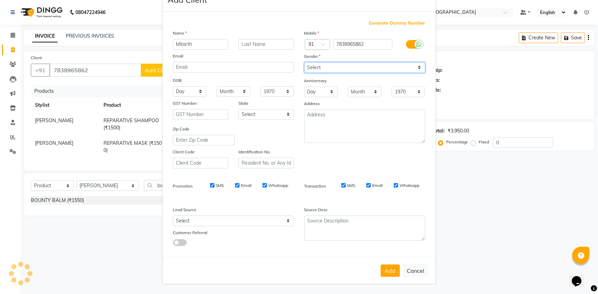
click at [328, 64] on select "Select [DEMOGRAPHIC_DATA] [DEMOGRAPHIC_DATA] Other Prefer Not To Say" at bounding box center [364, 67] width 121 height 11
select select "[DEMOGRAPHIC_DATA]"
click at [304, 62] on select "Select [DEMOGRAPHIC_DATA] [DEMOGRAPHIC_DATA] Other Prefer Not To Say" at bounding box center [364, 67] width 121 height 11
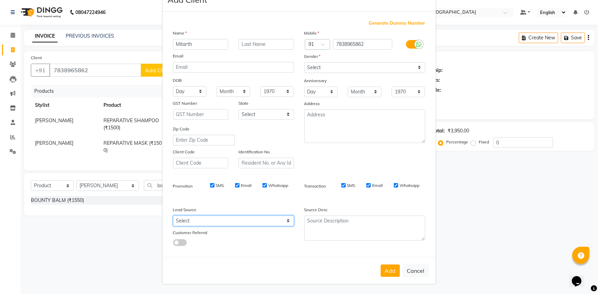
click at [229, 219] on select "Select Walk-in Referral Internet Friend Word of Mouth Advertisement Facebook Ju…" at bounding box center [233, 221] width 121 height 11
select select "26986"
click at [173, 216] on select "Select Walk-in Referral Internet Friend Word of Mouth Advertisement Facebook Ju…" at bounding box center [233, 221] width 121 height 11
click at [386, 268] on button "Add" at bounding box center [389, 271] width 19 height 12
select select
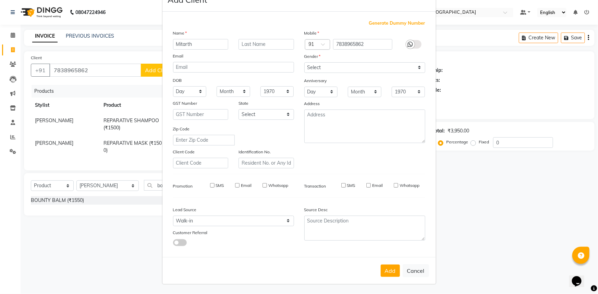
select select
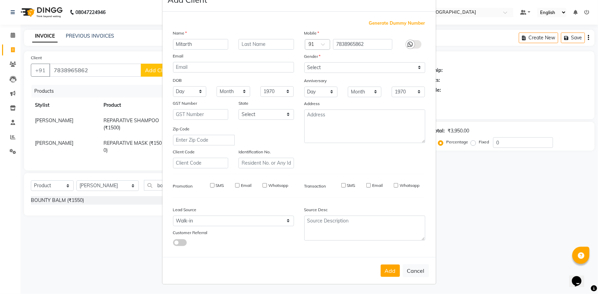
select select
checkbox input "false"
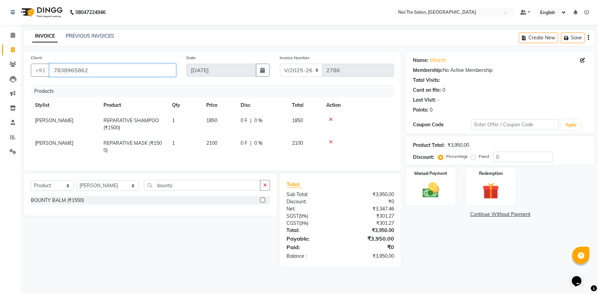
click at [66, 73] on input "7838965862" at bounding box center [112, 70] width 127 height 13
click at [432, 273] on main "INVOICE PREVIOUS INVOICES Create New Save Client [PHONE_NUMBER] Date [DATE] Inv…" at bounding box center [309, 153] width 577 height 247
click at [427, 179] on div "Manual Payment" at bounding box center [431, 186] width 52 height 39
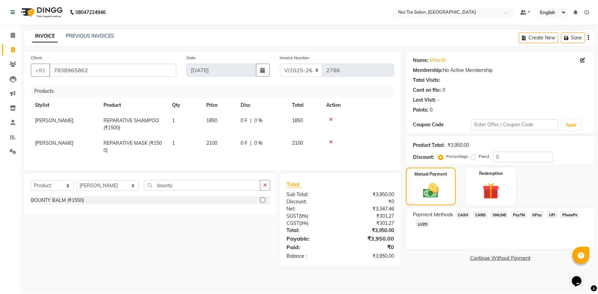
click at [482, 212] on span "CARD" at bounding box center [480, 215] width 15 height 8
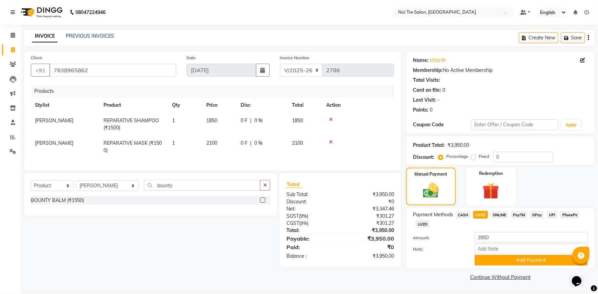
click at [496, 255] on div "Note:" at bounding box center [500, 250] width 185 height 12
click at [497, 260] on button "Add Payment" at bounding box center [530, 260] width 113 height 11
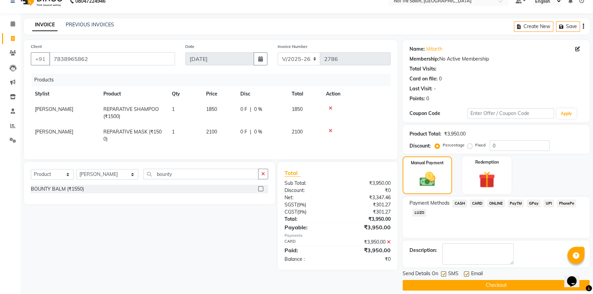
scroll to position [17, 0]
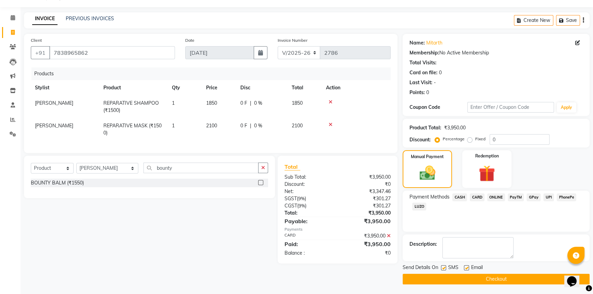
click at [486, 277] on button "Checkout" at bounding box center [496, 279] width 187 height 11
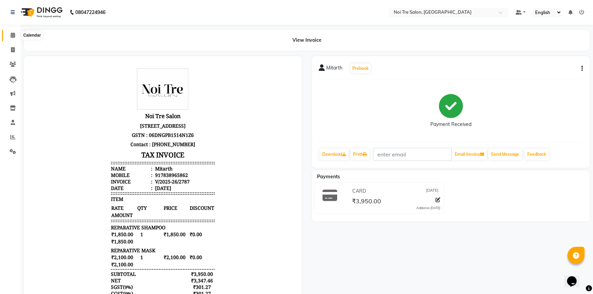
click at [15, 34] on span at bounding box center [13, 36] width 12 height 8
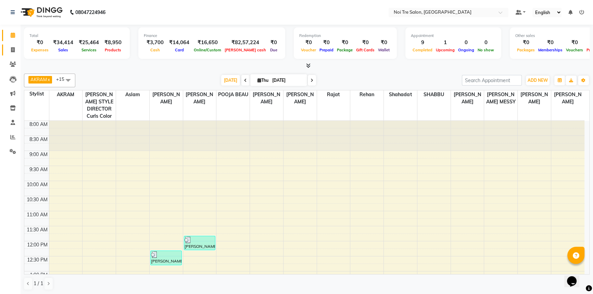
click at [14, 50] on icon at bounding box center [13, 49] width 4 height 5
select select "service"
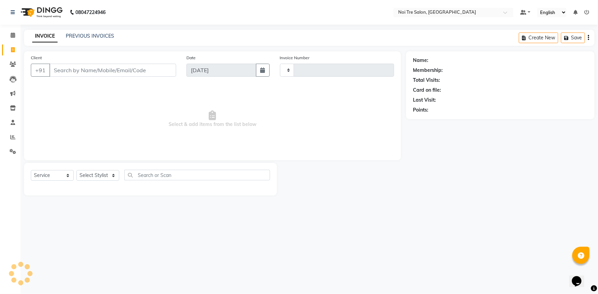
type input "2788"
select select "3710"
click at [76, 73] on input "Client" at bounding box center [112, 70] width 127 height 13
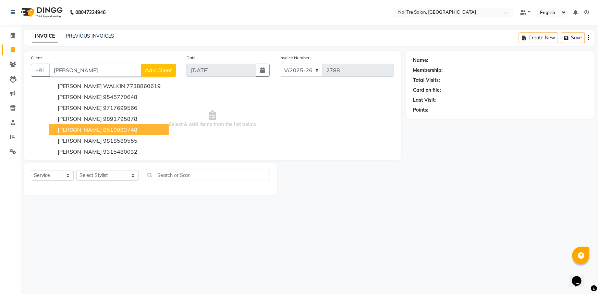
click at [119, 127] on ngb-highlight "8510093748" at bounding box center [120, 129] width 34 height 7
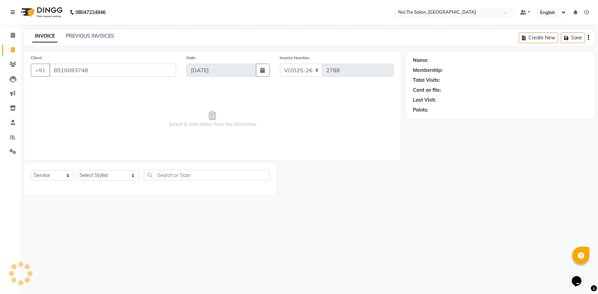
type input "8510093748"
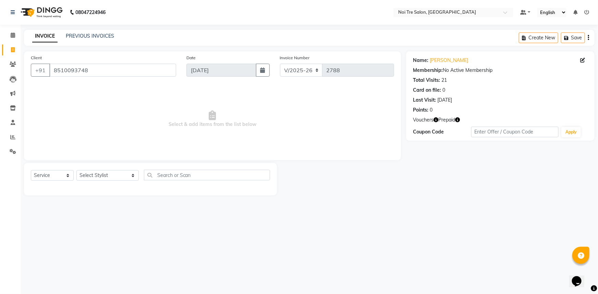
click at [435, 121] on icon "button" at bounding box center [435, 119] width 5 height 5
click at [456, 122] on icon "button" at bounding box center [457, 119] width 5 height 5
click at [321, 176] on div at bounding box center [341, 179] width 129 height 33
click at [106, 173] on select "Select Stylist [PERSON_NAME] [PERSON_NAME] STYLE DIRECTOR Curls Color [PERSON_N…" at bounding box center [107, 175] width 62 height 11
select select "37877"
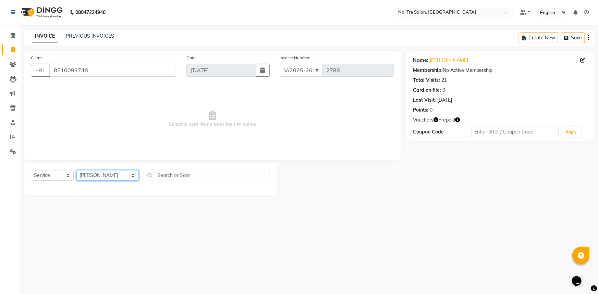
click at [76, 170] on select "Select Stylist [PERSON_NAME] [PERSON_NAME] STYLE DIRECTOR Curls Color [PERSON_N…" at bounding box center [107, 175] width 62 height 11
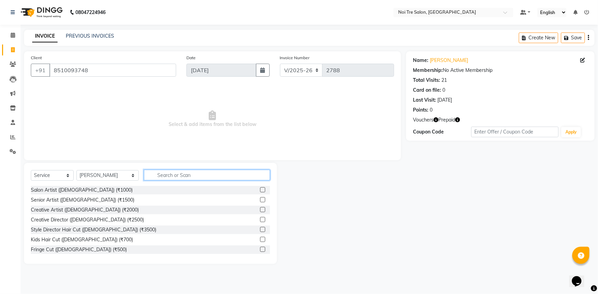
click at [167, 174] on input "text" at bounding box center [207, 175] width 126 height 11
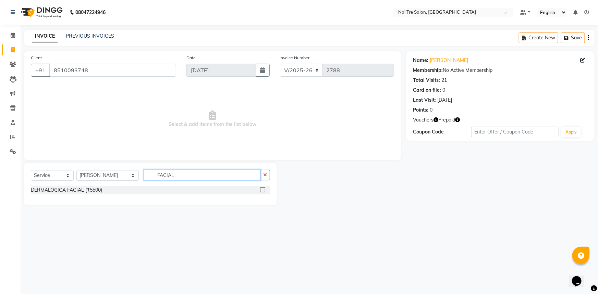
drag, startPoint x: 181, startPoint y: 174, endPoint x: 81, endPoint y: 174, distance: 100.0
click at [81, 174] on div "Select Service Product Membership Package Voucher Prepaid Gift Card Select Styl…" at bounding box center [150, 178] width 239 height 16
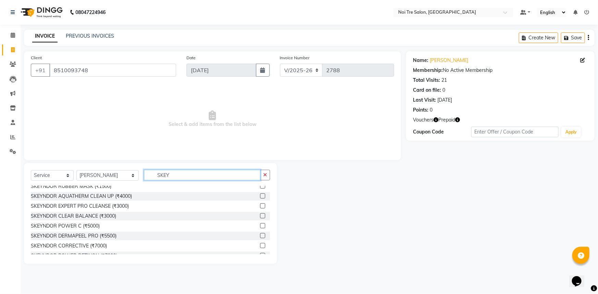
scroll to position [21, 0]
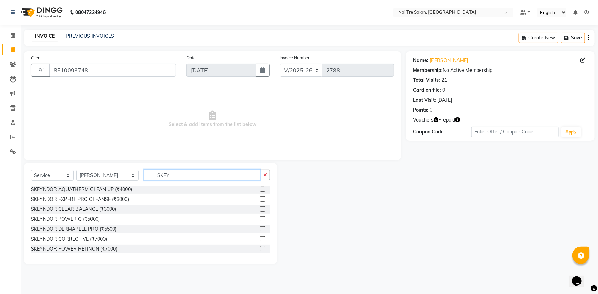
type input "SKEY"
click at [260, 250] on label at bounding box center [262, 248] width 5 height 5
click at [260, 250] on input "checkbox" at bounding box center [262, 249] width 4 height 4
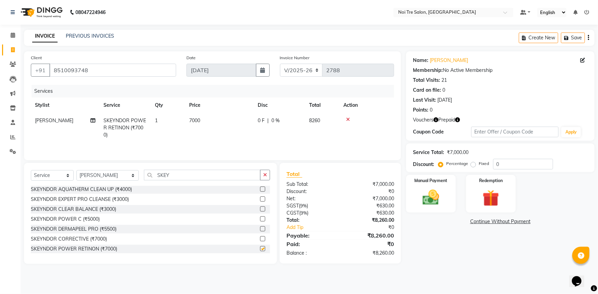
checkbox input "false"
drag, startPoint x: 177, startPoint y: 173, endPoint x: 90, endPoint y: 177, distance: 87.4
click at [90, 177] on div "Select Service Product Membership Package Voucher Prepaid Gift Card Select Styl…" at bounding box center [150, 178] width 239 height 16
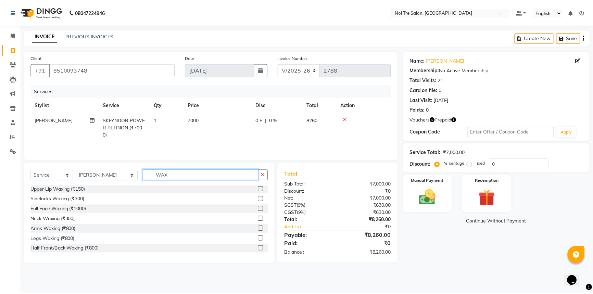
scroll to position [0, 0]
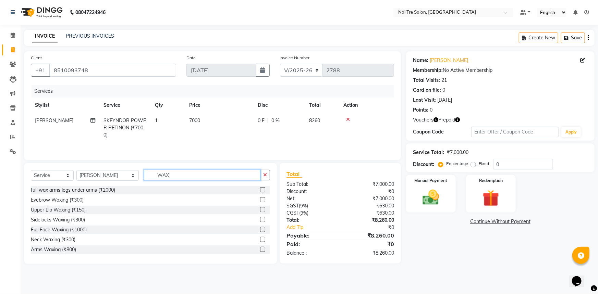
type input "WAX"
click at [260, 189] on label at bounding box center [262, 189] width 5 height 5
click at [260, 189] on input "checkbox" at bounding box center [262, 190] width 4 height 4
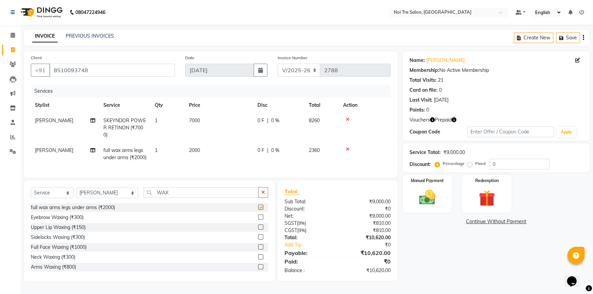
checkbox input "false"
click at [500, 188] on img at bounding box center [487, 198] width 28 height 21
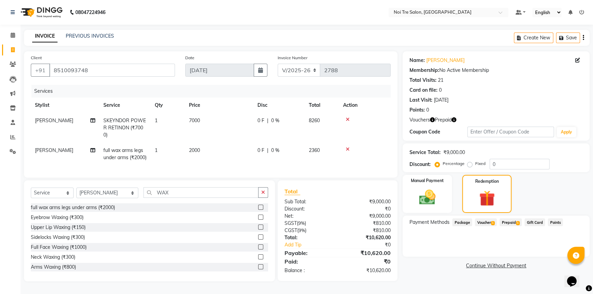
click at [511, 218] on span "Prepaid 1" at bounding box center [511, 222] width 22 height 8
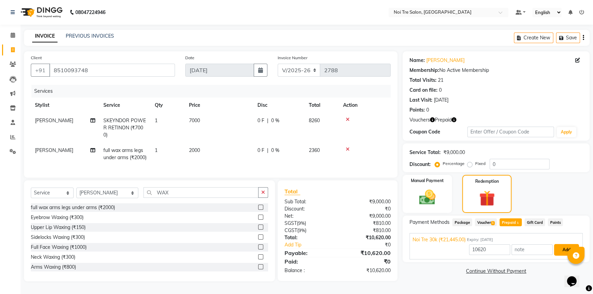
click at [572, 244] on button "Add" at bounding box center [566, 250] width 25 height 12
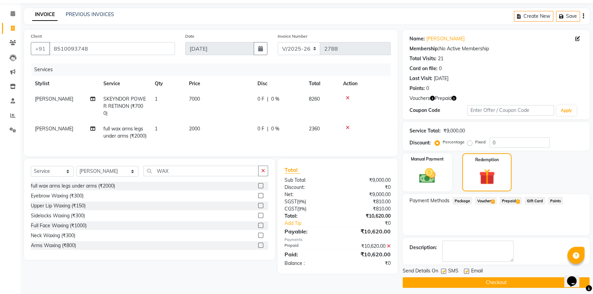
scroll to position [25, 0]
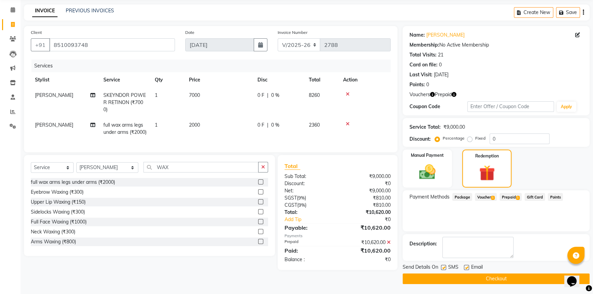
click at [501, 281] on button "Checkout" at bounding box center [496, 279] width 187 height 11
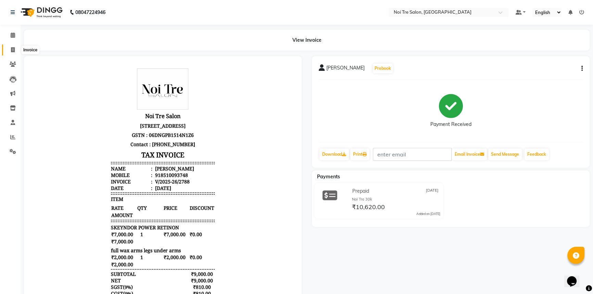
click at [15, 50] on span at bounding box center [13, 50] width 12 height 8
select select "service"
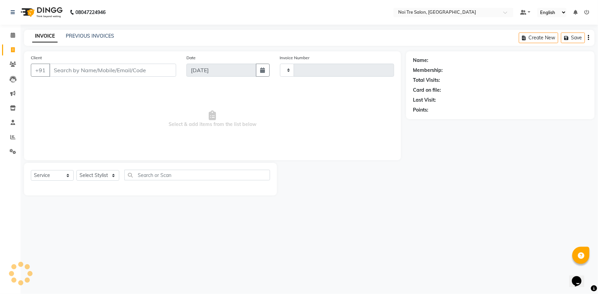
type input "2789"
select select "3710"
click at [112, 75] on input "Client" at bounding box center [112, 70] width 127 height 13
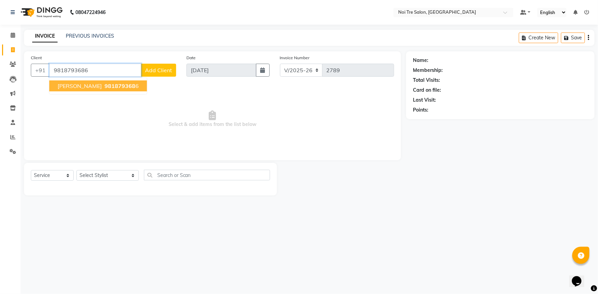
type input "9818793686"
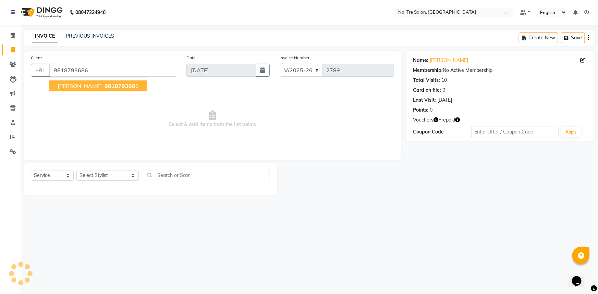
click at [104, 87] on span "981879368" at bounding box center [119, 86] width 31 height 7
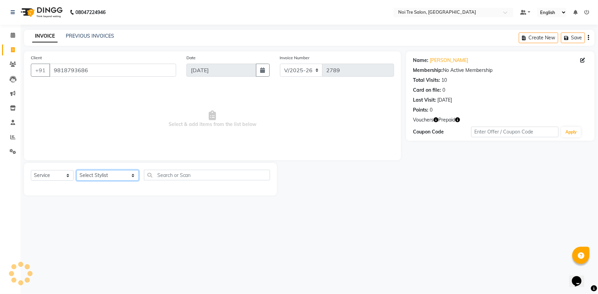
click at [113, 173] on select "Select Stylist [PERSON_NAME] [PERSON_NAME] STYLE DIRECTOR Curls Color [PERSON_N…" at bounding box center [107, 175] width 62 height 11
select select "37874"
click at [76, 170] on select "Select Stylist [PERSON_NAME] [PERSON_NAME] STYLE DIRECTOR Curls Color [PERSON_N…" at bounding box center [107, 175] width 62 height 11
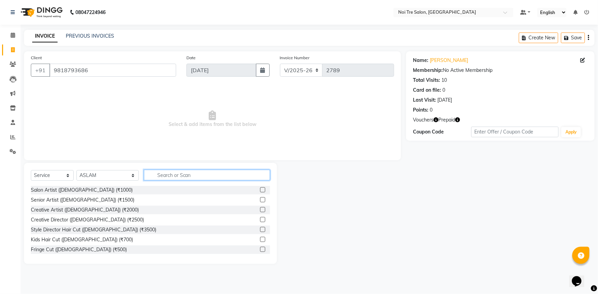
click at [156, 178] on input "text" at bounding box center [207, 175] width 126 height 11
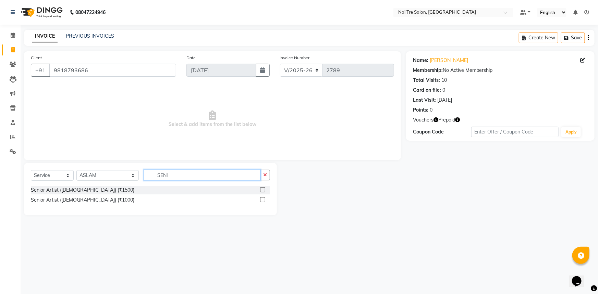
type input "SENI"
click at [260, 200] on div "Senior Artist ([DEMOGRAPHIC_DATA]) (₹1000)" at bounding box center [150, 200] width 239 height 9
click at [262, 201] on label at bounding box center [262, 199] width 5 height 5
click at [262, 201] on input "checkbox" at bounding box center [262, 200] width 4 height 4
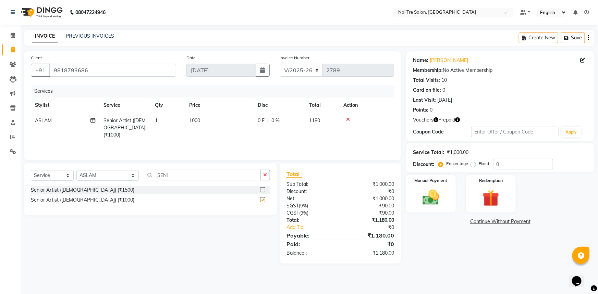
checkbox input "false"
click at [456, 121] on icon "button" at bounding box center [457, 119] width 5 height 5
click at [464, 110] on div "Points: 0" at bounding box center [500, 109] width 175 height 7
click at [436, 121] on icon "button" at bounding box center [435, 119] width 5 height 5
click at [491, 102] on div "Last Visit: [DATE]" at bounding box center [500, 100] width 175 height 7
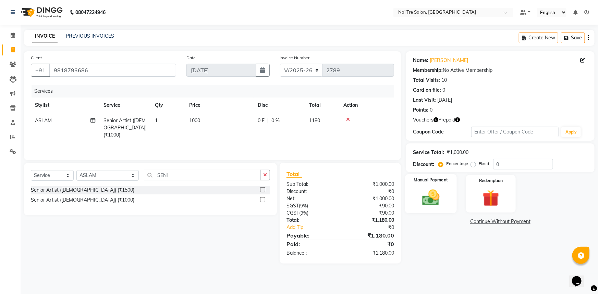
click at [418, 195] on img at bounding box center [431, 198] width 28 height 20
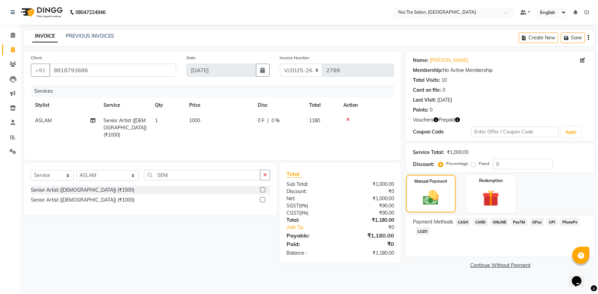
click at [551, 221] on span "UPI" at bounding box center [552, 222] width 11 height 8
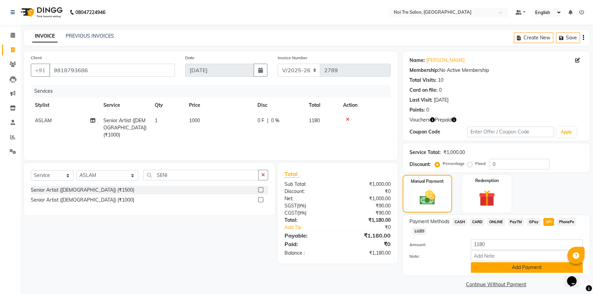
click at [519, 268] on button "Add Payment" at bounding box center [527, 267] width 112 height 11
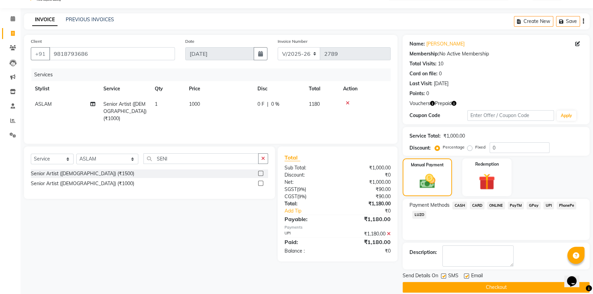
scroll to position [25, 0]
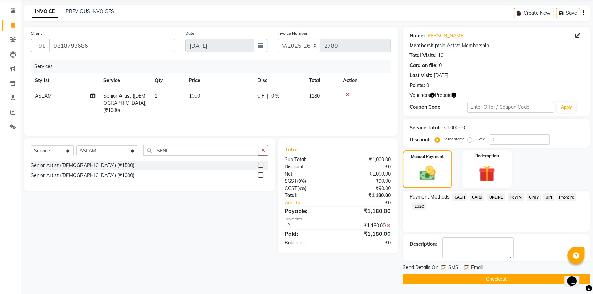
click at [509, 276] on button "Checkout" at bounding box center [496, 279] width 187 height 11
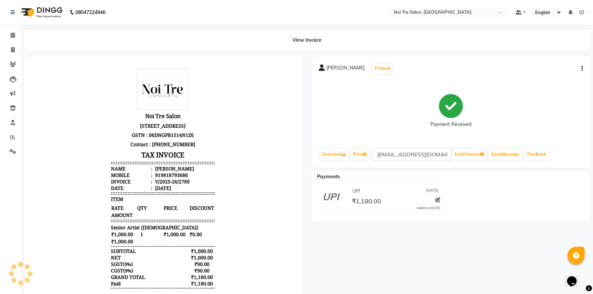
click at [7, 44] on li "Invoice" at bounding box center [10, 50] width 21 height 15
click at [10, 50] on span at bounding box center [13, 50] width 12 height 8
select select "service"
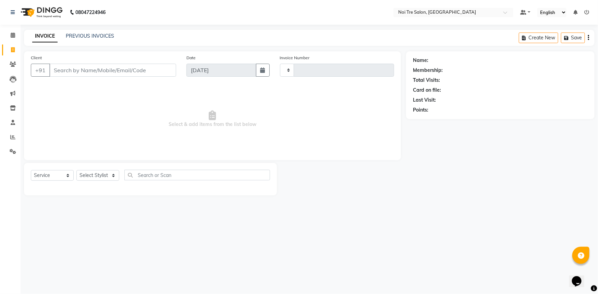
type input "2790"
select select "3710"
click at [109, 181] on div "Select Service Product Membership Package Voucher Prepaid Gift Card Select Styl…" at bounding box center [150, 178] width 239 height 16
click at [108, 180] on select "Select Stylist [PERSON_NAME] [PERSON_NAME] STYLE DIRECTOR Curls Color [PERSON_N…" at bounding box center [107, 175] width 62 height 11
select select "37891"
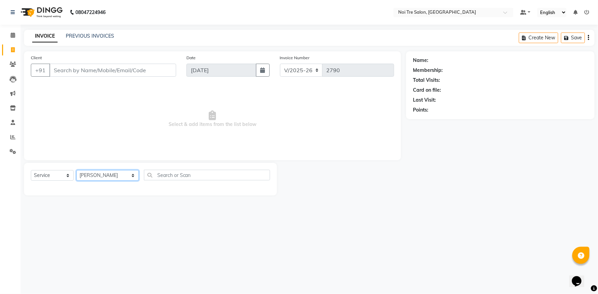
click at [76, 170] on select "Select Stylist [PERSON_NAME] [PERSON_NAME] STYLE DIRECTOR Curls Color [PERSON_N…" at bounding box center [107, 175] width 62 height 11
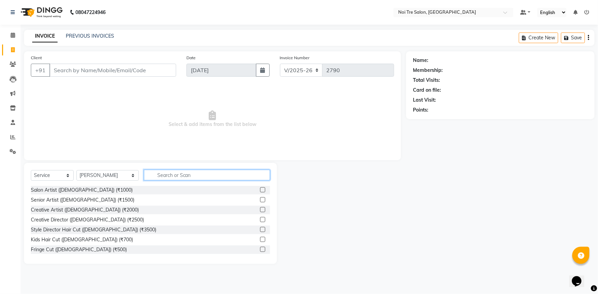
click at [192, 178] on input "text" at bounding box center [207, 175] width 126 height 11
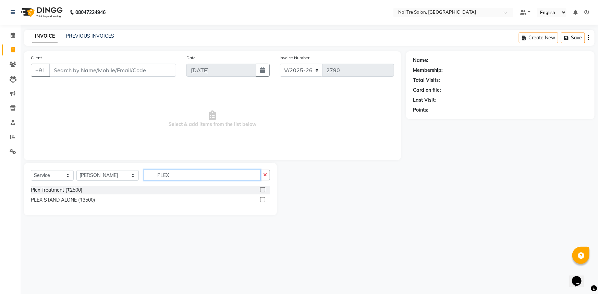
type input "PLEX"
click at [264, 199] on label at bounding box center [262, 199] width 5 height 5
click at [264, 199] on input "checkbox" at bounding box center [262, 200] width 4 height 4
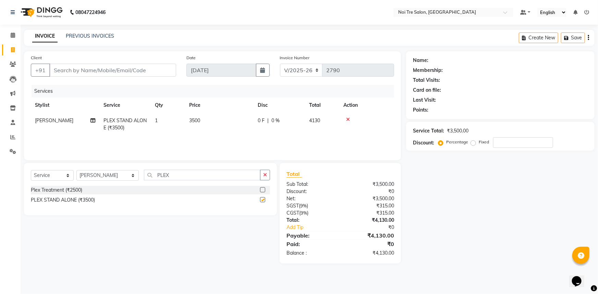
checkbox input "false"
drag, startPoint x: 181, startPoint y: 115, endPoint x: 211, endPoint y: 121, distance: 30.1
click at [182, 115] on td "1" at bounding box center [168, 124] width 34 height 23
select select "37891"
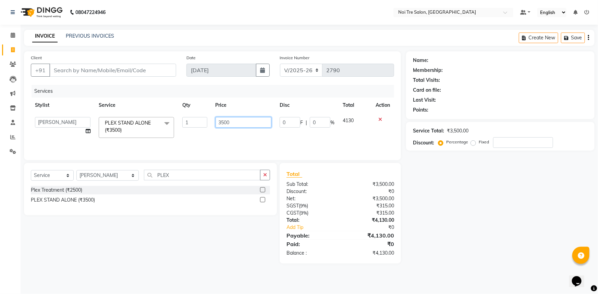
drag, startPoint x: 249, startPoint y: 124, endPoint x: 102, endPoint y: 130, distance: 146.7
click at [102, 130] on tr "[PERSON_NAME] [PERSON_NAME] STYLE DIRECTOR Curls Color [PERSON_NAME] [PERSON_NA…" at bounding box center [212, 127] width 363 height 29
type input "3000"
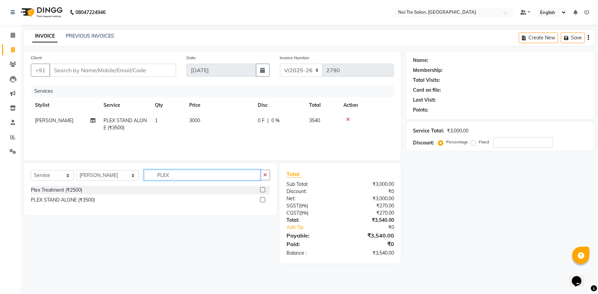
drag, startPoint x: 193, startPoint y: 179, endPoint x: 88, endPoint y: 177, distance: 105.5
click at [88, 177] on div "Select Service Product Membership Package Voucher Prepaid Gift Card Select Styl…" at bounding box center [150, 178] width 239 height 16
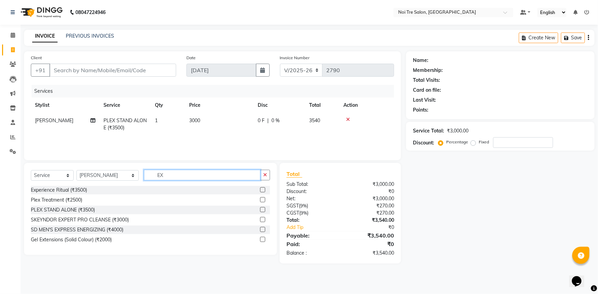
type input "EX"
drag, startPoint x: 262, startPoint y: 191, endPoint x: 218, endPoint y: 164, distance: 51.7
click at [260, 190] on label at bounding box center [262, 189] width 5 height 5
click at [260, 190] on input "checkbox" at bounding box center [262, 190] width 4 height 4
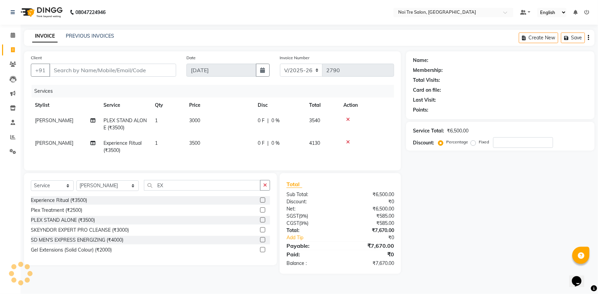
checkbox input "false"
click at [210, 146] on td "3500" at bounding box center [219, 147] width 68 height 23
select select "37891"
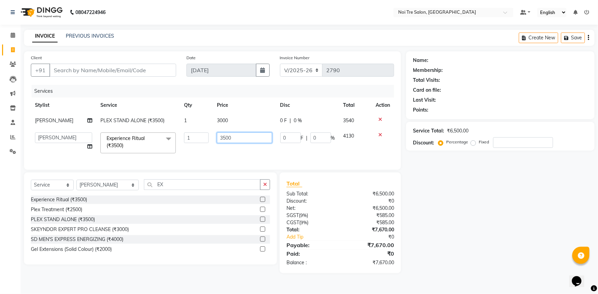
drag, startPoint x: 241, startPoint y: 140, endPoint x: 152, endPoint y: 141, distance: 89.0
click at [152, 141] on tr "[PERSON_NAME] [PERSON_NAME] STYLE DIRECTOR Curls Color [PERSON_NAME] [PERSON_NA…" at bounding box center [212, 142] width 363 height 29
type input "3000"
click at [426, 219] on div "Name: Membership: Total Visits: Card on file: Last Visit: Points: Service Total…" at bounding box center [502, 162] width 193 height 222
